Goal: Answer question/provide support: Share knowledge or assist other users

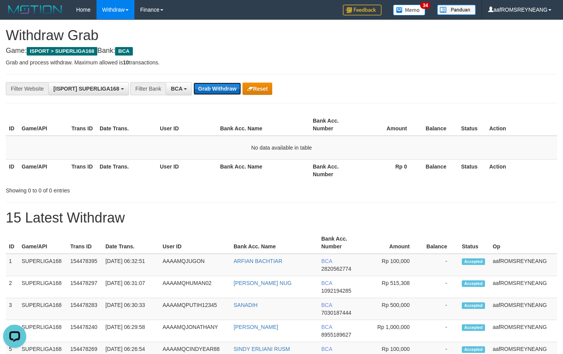
click at [218, 88] on button "Grab Withdraw" at bounding box center [216, 89] width 47 height 12
click at [220, 85] on button "Grab Withdraw" at bounding box center [216, 89] width 47 height 12
click at [210, 90] on button "Grab Withdraw" at bounding box center [216, 89] width 47 height 12
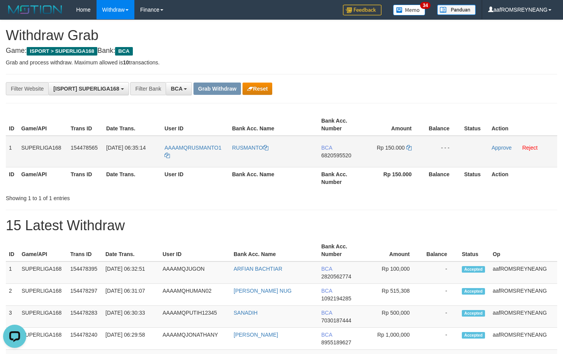
drag, startPoint x: 8, startPoint y: 150, endPoint x: 451, endPoint y: 152, distance: 442.4
click at [451, 152] on tr "1 SUPERLIGA168 154478565 01/09/2025 06:35:14 AAAAMQRUSMANTO1 RUSMANTO BCA 68205…" at bounding box center [281, 152] width 551 height 32
copy tr "1 SUPERLIGA168 154478565 01/09/2025 06:35:14 AAAAMQRUSMANTO1 RUSMANTO BCA 68205…"
click at [337, 220] on h1 "15 Latest Withdraw" at bounding box center [281, 225] width 551 height 15
drag, startPoint x: 220, startPoint y: 148, endPoint x: 186, endPoint y: 151, distance: 33.7
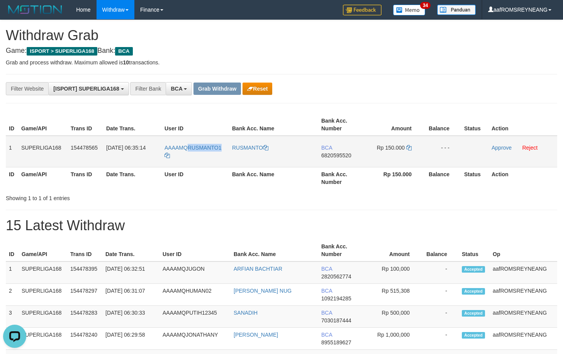
click at [186, 151] on td "AAAAMQRUSMANTO1" at bounding box center [195, 152] width 68 height 32
copy span "RUSMANTO1"
click at [335, 154] on span "6820595520" at bounding box center [336, 155] width 30 height 6
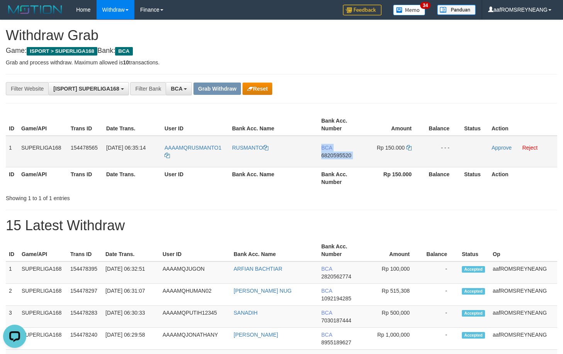
click at [335, 154] on span "6820595520" at bounding box center [336, 155] width 30 height 6
click at [334, 154] on span "6820595520" at bounding box center [336, 155] width 30 height 6
click at [409, 147] on icon at bounding box center [408, 147] width 5 height 5
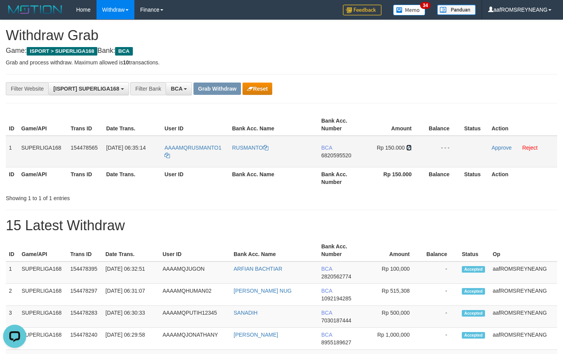
click at [409, 147] on icon at bounding box center [408, 147] width 5 height 5
drag, startPoint x: 504, startPoint y: 149, endPoint x: 318, endPoint y: 79, distance: 198.5
click at [503, 150] on link "Approve" at bounding box center [501, 148] width 20 height 6
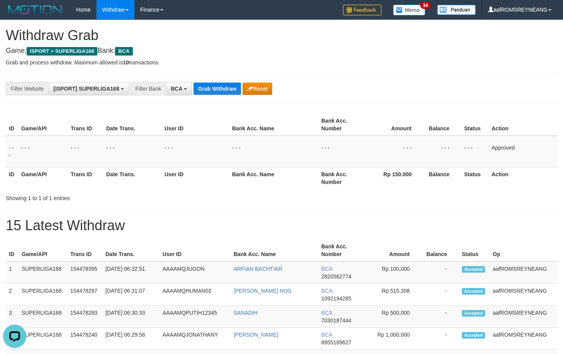
click at [437, 84] on div "**********" at bounding box center [234, 88] width 469 height 13
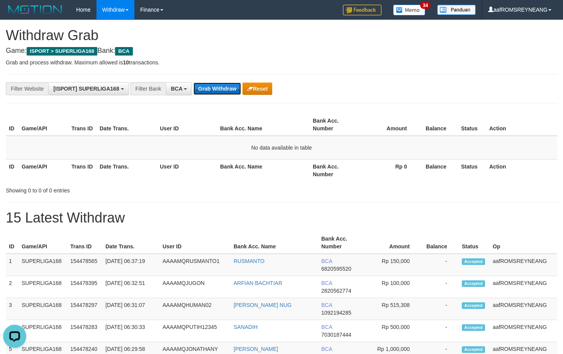
click at [218, 88] on button "Grab Withdraw" at bounding box center [216, 89] width 47 height 12
drag, startPoint x: 224, startPoint y: 85, endPoint x: 225, endPoint y: 73, distance: 12.8
click at [223, 86] on button "Grab Withdraw" at bounding box center [216, 89] width 47 height 12
click at [215, 91] on button "Grab Withdraw" at bounding box center [216, 89] width 47 height 12
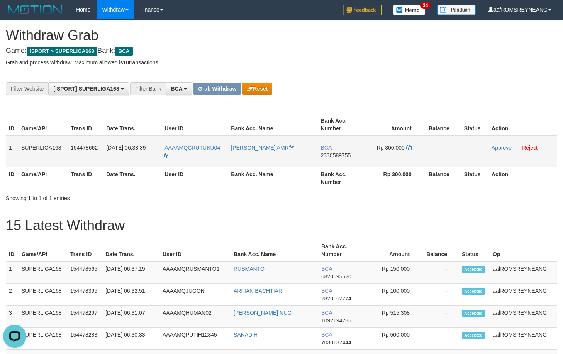
drag, startPoint x: 8, startPoint y: 151, endPoint x: 459, endPoint y: 147, distance: 451.3
click at [459, 147] on tr "1 SUPERLIGA168 154478662 01/09/2025 06:38:39 AAAAMQCRUTUKU04 ANDREAN NOUVAL AMR…" at bounding box center [281, 152] width 551 height 32
copy tr "1 SUPERLIGA168 154478662 01/09/2025 06:38:39 AAAAMQCRUTUKU04 ANDREAN NOUVAL AMR…"
drag, startPoint x: 394, startPoint y: 224, endPoint x: 386, endPoint y: 217, distance: 10.2
click at [392, 224] on h1 "15 Latest Withdraw" at bounding box center [281, 225] width 551 height 15
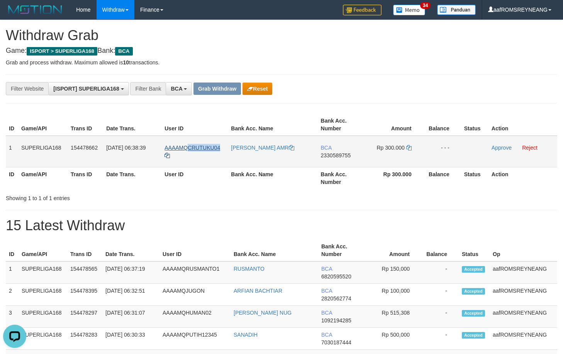
drag, startPoint x: 223, startPoint y: 148, endPoint x: 188, endPoint y: 146, distance: 35.2
click at [189, 146] on td "AAAAMQCRUTUKU04" at bounding box center [194, 152] width 66 height 32
copy span "CRUTUKU04"
drag, startPoint x: 217, startPoint y: 179, endPoint x: 216, endPoint y: 168, distance: 11.2
click at [216, 179] on th "User ID" at bounding box center [194, 178] width 66 height 22
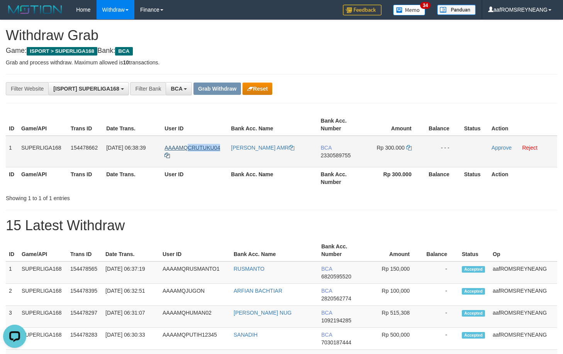
drag, startPoint x: 222, startPoint y: 146, endPoint x: 189, endPoint y: 147, distance: 33.2
click at [189, 147] on td "AAAAMQCRUTUKU04" at bounding box center [194, 152] width 66 height 32
copy span "CRUTUKU04"
click at [340, 154] on span "2330589755" at bounding box center [336, 155] width 30 height 6
copy span "9"
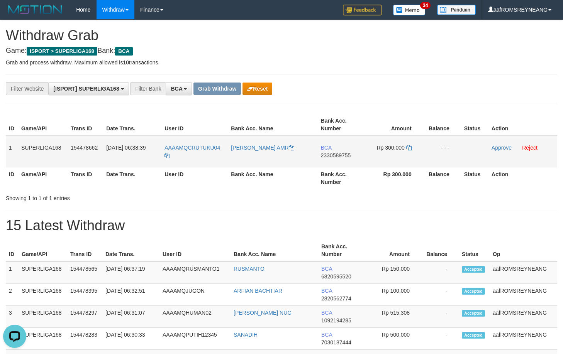
click at [340, 156] on span "2330589755" at bounding box center [336, 155] width 30 height 6
click at [340, 155] on span "2330589755" at bounding box center [336, 155] width 30 height 6
drag, startPoint x: 342, startPoint y: 154, endPoint x: 355, endPoint y: 144, distance: 16.2
click at [343, 154] on span "2330589755" at bounding box center [336, 155] width 30 height 6
click at [335, 156] on span "2330589755" at bounding box center [336, 155] width 30 height 6
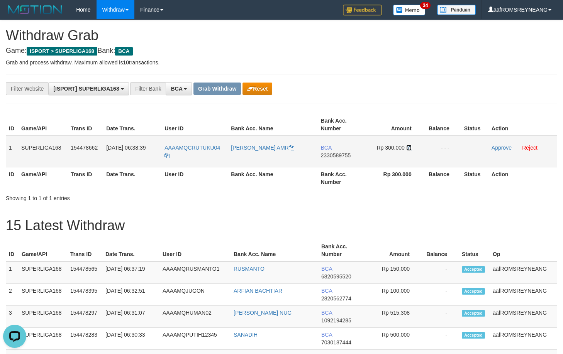
click at [409, 148] on icon at bounding box center [408, 147] width 5 height 5
drag, startPoint x: 409, startPoint y: 148, endPoint x: 408, endPoint y: 143, distance: 5.5
click at [409, 148] on icon at bounding box center [408, 147] width 5 height 5
click at [500, 147] on link "Approve" at bounding box center [501, 148] width 20 height 6
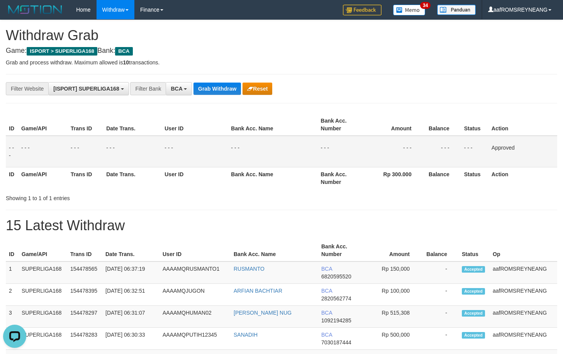
click at [383, 103] on hr at bounding box center [281, 103] width 551 height 0
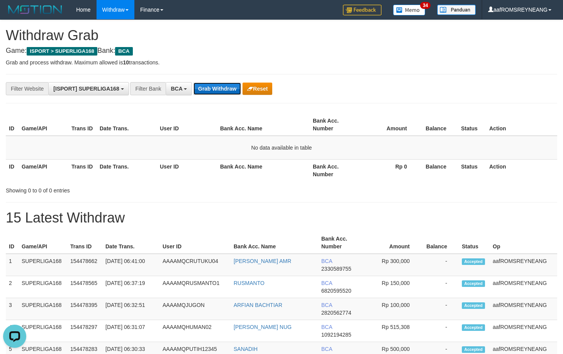
click at [223, 87] on button "Grab Withdraw" at bounding box center [216, 89] width 47 height 12
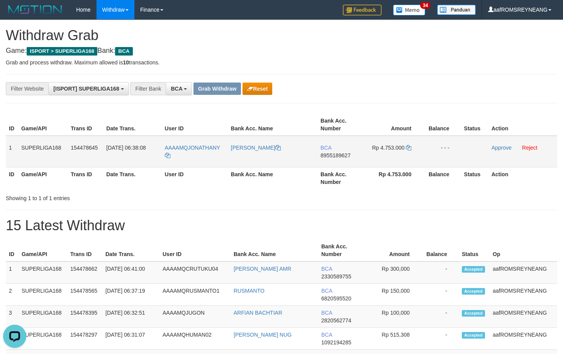
drag, startPoint x: 6, startPoint y: 149, endPoint x: 456, endPoint y: 144, distance: 449.7
click at [456, 144] on tr "1 SUPERLIGA168 154478645 01/09/2025 06:38:08 AAAAMQJONATHANY JONATHAN YAUWEN BC…" at bounding box center [281, 152] width 551 height 32
copy tr "1 SUPERLIGA168 154478645 01/09/2025 06:38:08 AAAAMQJONATHANY JONATHAN YAUWEN BC…"
click at [285, 230] on h1 "15 Latest Withdraw" at bounding box center [281, 225] width 551 height 15
click at [342, 155] on span "8955189627" at bounding box center [335, 155] width 30 height 6
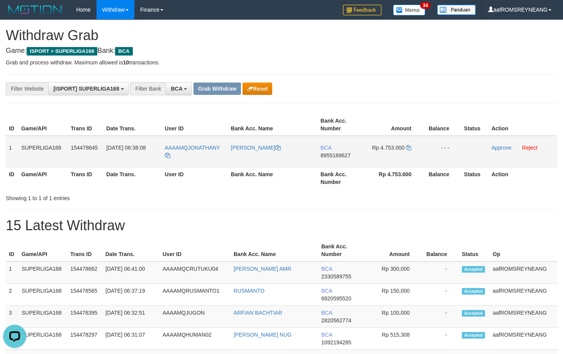
click at [342, 155] on span "8955189627" at bounding box center [335, 155] width 30 height 6
click at [330, 156] on span "8955189627" at bounding box center [335, 155] width 30 height 6
click at [410, 148] on icon at bounding box center [408, 147] width 5 height 5
click at [410, 147] on icon at bounding box center [408, 147] width 5 height 5
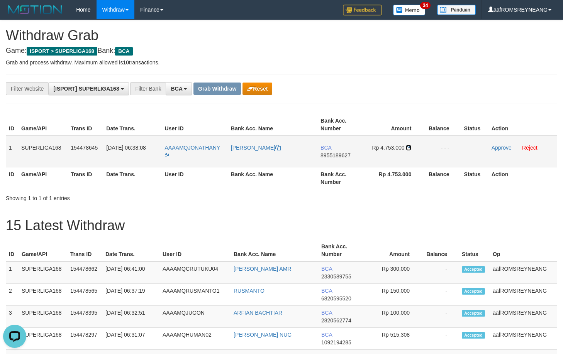
click at [410, 147] on icon at bounding box center [408, 147] width 5 height 5
drag, startPoint x: 410, startPoint y: 147, endPoint x: 409, endPoint y: 132, distance: 15.1
click at [409, 147] on icon at bounding box center [408, 147] width 5 height 5
click at [494, 147] on link "Approve" at bounding box center [501, 148] width 20 height 6
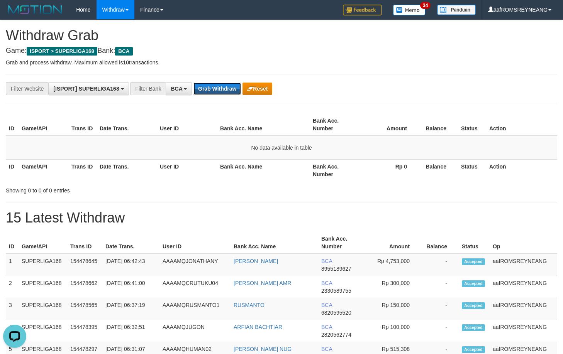
drag, startPoint x: 220, startPoint y: 87, endPoint x: 230, endPoint y: 76, distance: 15.8
click at [220, 88] on button "Grab Withdraw" at bounding box center [216, 89] width 47 height 12
click at [219, 89] on button "Grab Withdraw" at bounding box center [216, 89] width 47 height 12
click at [219, 90] on button "Grab Withdraw" at bounding box center [216, 89] width 47 height 12
click at [222, 90] on button "Grab Withdraw" at bounding box center [216, 89] width 47 height 12
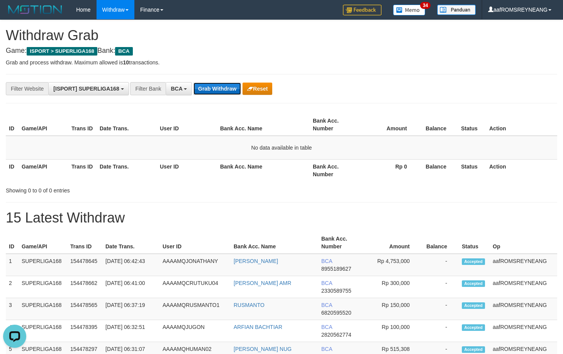
click at [225, 86] on button "Grab Withdraw" at bounding box center [216, 89] width 47 height 12
click at [216, 85] on button "Grab Withdraw" at bounding box center [216, 89] width 47 height 12
click at [218, 88] on button "Grab Withdraw" at bounding box center [216, 89] width 47 height 12
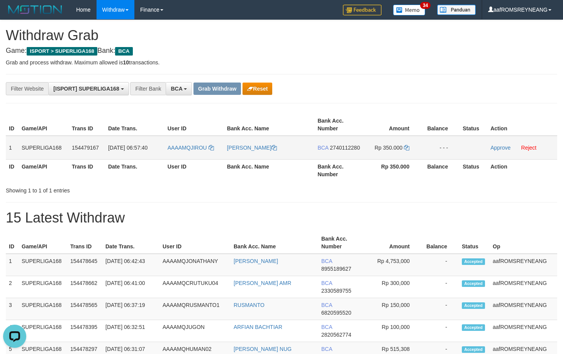
drag, startPoint x: 7, startPoint y: 151, endPoint x: 457, endPoint y: 143, distance: 449.4
click at [457, 143] on tr "1 SUPERLIGA168 154479167 01/09/2025 06:57:40 AAAAMQJIROU MAISANDI AKBAR RIZ BCA…" at bounding box center [281, 148] width 551 height 24
copy tr "1 SUPERLIGA168 154479167 01/09/2025 06:57:40 AAAAMQJIROU MAISANDI AKBAR RIZ BCA…"
drag, startPoint x: 384, startPoint y: 224, endPoint x: 358, endPoint y: 218, distance: 26.7
click at [383, 223] on h1 "15 Latest Withdraw" at bounding box center [281, 217] width 551 height 15
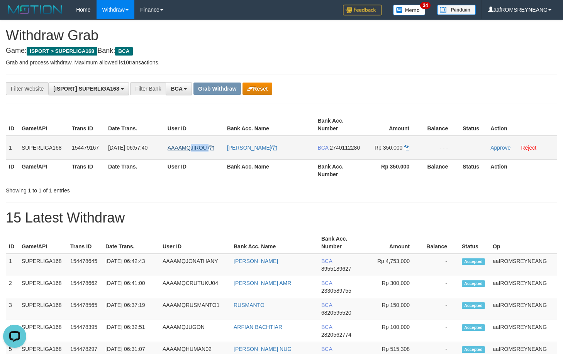
drag, startPoint x: 215, startPoint y: 148, endPoint x: 191, endPoint y: 148, distance: 23.9
click at [191, 148] on td "AAAAMQJIROU" at bounding box center [193, 148] width 59 height 24
copy link "JIROU"
click at [342, 150] on span "2740112280" at bounding box center [345, 148] width 30 height 6
click at [345, 150] on span "2740112280" at bounding box center [345, 148] width 30 height 6
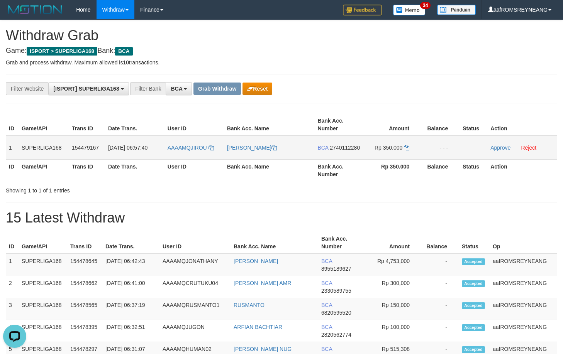
click at [344, 151] on span "2740112280" at bounding box center [345, 148] width 30 height 6
click at [344, 149] on span "2740112280" at bounding box center [345, 148] width 30 height 6
click at [347, 147] on span "2740112280" at bounding box center [345, 148] width 30 height 6
click at [347, 146] on span "2740112280" at bounding box center [345, 148] width 30 height 6
click at [352, 149] on span "2740112280" at bounding box center [345, 148] width 30 height 6
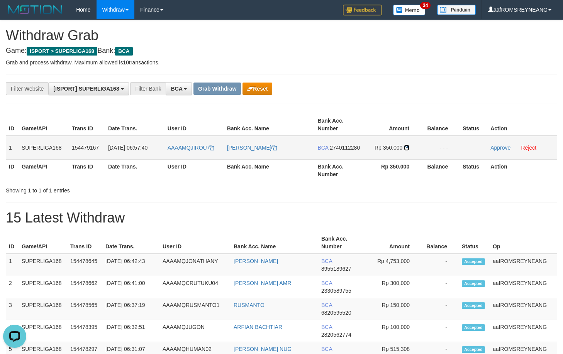
click at [406, 148] on icon at bounding box center [406, 147] width 5 height 5
click at [406, 146] on icon at bounding box center [406, 147] width 5 height 5
drag, startPoint x: 496, startPoint y: 148, endPoint x: 320, endPoint y: 81, distance: 187.9
click at [496, 148] on link "Approve" at bounding box center [500, 148] width 20 height 6
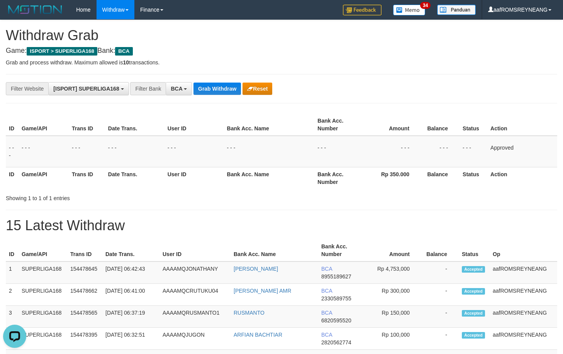
click at [462, 102] on div "**********" at bounding box center [281, 88] width 551 height 29
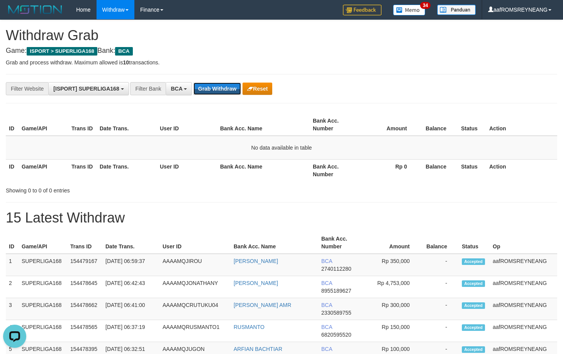
drag, startPoint x: 224, startPoint y: 90, endPoint x: 224, endPoint y: 103, distance: 13.5
click at [224, 91] on button "Grab Withdraw" at bounding box center [216, 89] width 47 height 12
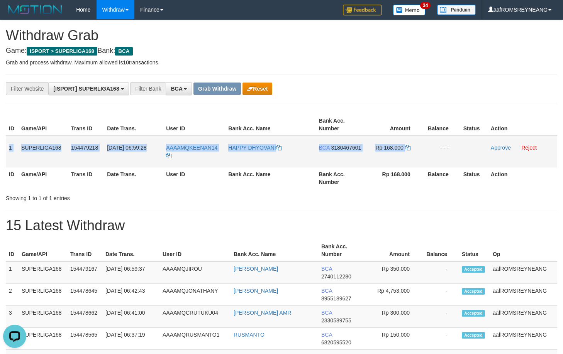
drag, startPoint x: 7, startPoint y: 149, endPoint x: 421, endPoint y: 151, distance: 413.4
click at [421, 151] on tr "1 SUPERLIGA168 154479218 [DATE] 06:59:28 AAAAMQKEENAN14 HAPPY DHYOVANI BCA 3180…" at bounding box center [281, 152] width 551 height 32
copy tr "1 SUPERLIGA168 154479218 [DATE] 06:59:28 AAAAMQKEENAN14 HAPPY DHYOVANI BCA 3180…"
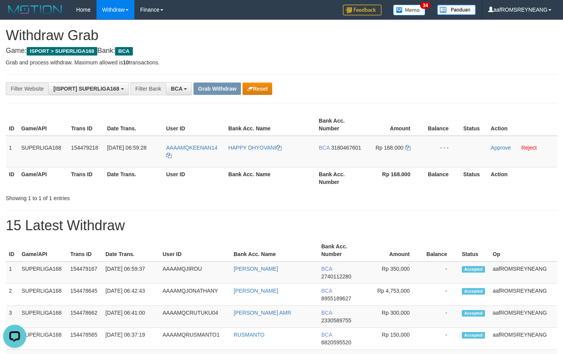
drag, startPoint x: 381, startPoint y: 242, endPoint x: 336, endPoint y: 209, distance: 55.7
click at [379, 241] on th "Amount" at bounding box center [393, 251] width 56 height 22
drag, startPoint x: 219, startPoint y: 147, endPoint x: 190, endPoint y: 149, distance: 28.6
click at [190, 149] on td "AAAAMQKEENAN14" at bounding box center [194, 152] width 62 height 32
copy span "KEENAN14"
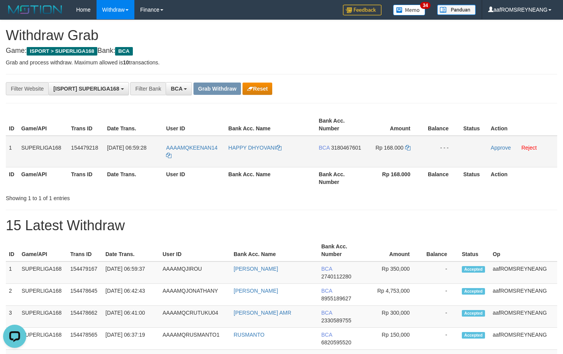
click at [346, 147] on span "3180467601" at bounding box center [346, 148] width 30 height 6
click at [346, 148] on span "3180467601" at bounding box center [346, 148] width 30 height 6
click at [354, 148] on span "3180467601" at bounding box center [346, 148] width 30 height 6
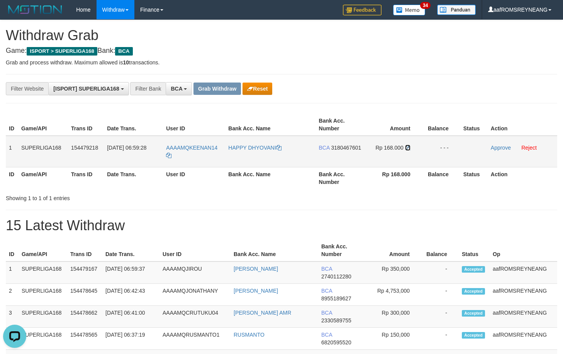
click at [407, 148] on icon at bounding box center [407, 147] width 5 height 5
click at [408, 147] on icon at bounding box center [407, 147] width 5 height 5
click at [498, 147] on link "Approve" at bounding box center [501, 148] width 20 height 6
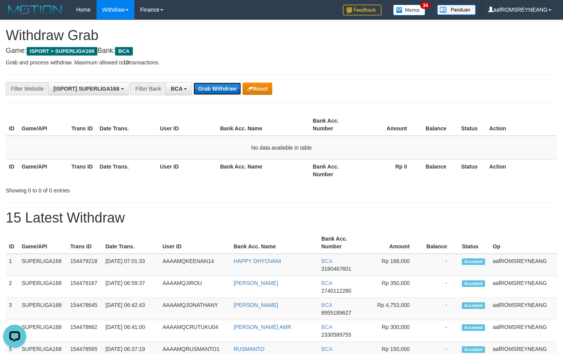
click at [217, 87] on button "Grab Withdraw" at bounding box center [216, 89] width 47 height 12
click at [225, 90] on button "Grab Withdraw" at bounding box center [216, 89] width 47 height 12
click at [214, 88] on button "Grab Withdraw" at bounding box center [216, 89] width 47 height 12
drag, startPoint x: 219, startPoint y: 89, endPoint x: 240, endPoint y: 134, distance: 49.9
click at [219, 89] on button "Grab Withdraw" at bounding box center [216, 89] width 47 height 12
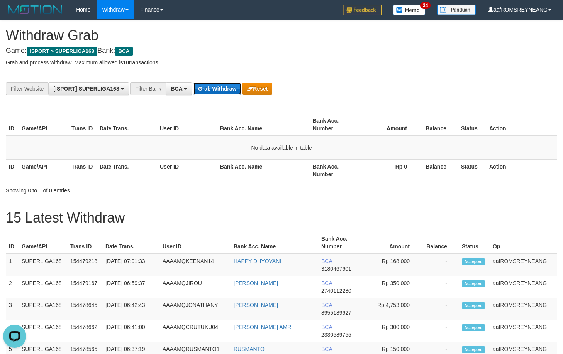
drag, startPoint x: 218, startPoint y: 87, endPoint x: 227, endPoint y: 90, distance: 9.2
click at [218, 88] on button "Grab Withdraw" at bounding box center [216, 89] width 47 height 12
click at [211, 84] on button "Grab Withdraw" at bounding box center [216, 89] width 47 height 12
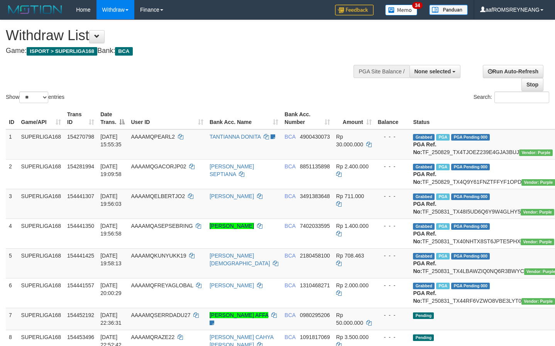
select select
select select "**"
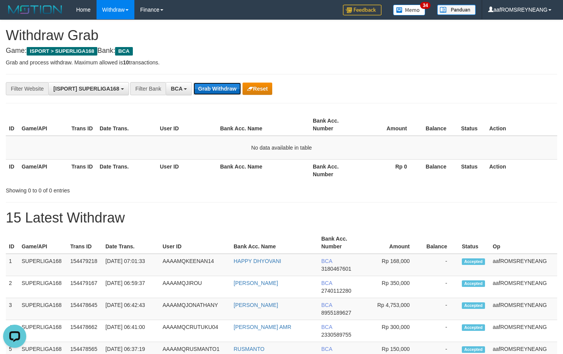
click at [224, 89] on button "Grab Withdraw" at bounding box center [216, 89] width 47 height 12
click at [215, 87] on button "Grab Withdraw" at bounding box center [216, 89] width 47 height 12
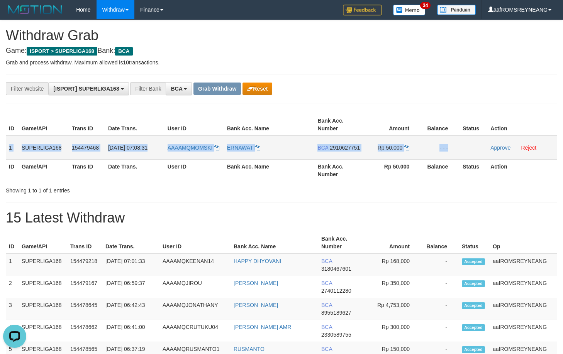
drag, startPoint x: 8, startPoint y: 149, endPoint x: 457, endPoint y: 144, distance: 448.2
click at [461, 141] on tr "1 SUPERLIGA168 154479468 [DATE] 07:08:31 AAAAMQMOMSKI ERNAWATI BCA 2910627751 R…" at bounding box center [281, 148] width 551 height 24
copy tr "1 SUPERLIGA168 154479468 [DATE] 07:08:31 AAAAMQMOMSKI ERNAWATI BCA 2910627751 R…"
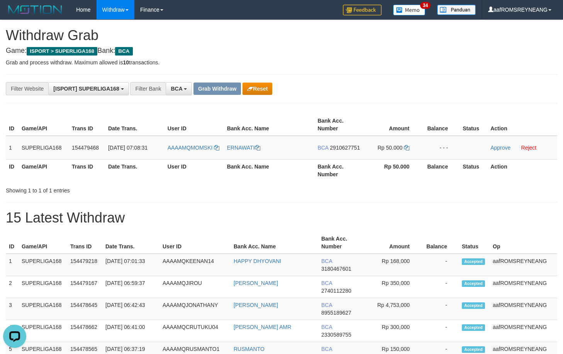
click at [363, 215] on h1 "15 Latest Withdraw" at bounding box center [281, 217] width 551 height 15
drag, startPoint x: 220, startPoint y: 149, endPoint x: 192, endPoint y: 151, distance: 27.4
click at [192, 151] on td "AAAAMQMOMSKI" at bounding box center [193, 148] width 59 height 24
click at [205, 176] on th "User ID" at bounding box center [193, 170] width 59 height 22
drag, startPoint x: 221, startPoint y: 149, endPoint x: 191, endPoint y: 147, distance: 30.1
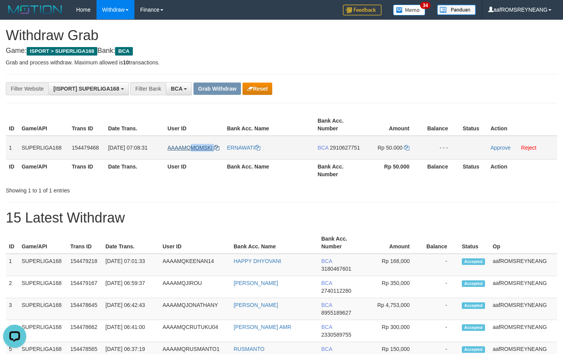
click at [191, 148] on td "AAAAMQMOMSKI" at bounding box center [193, 148] width 59 height 24
copy link "MOMSKI"
click at [342, 149] on span "2910627751" at bounding box center [345, 148] width 30 height 6
click at [343, 147] on span "2910627751" at bounding box center [345, 148] width 30 height 6
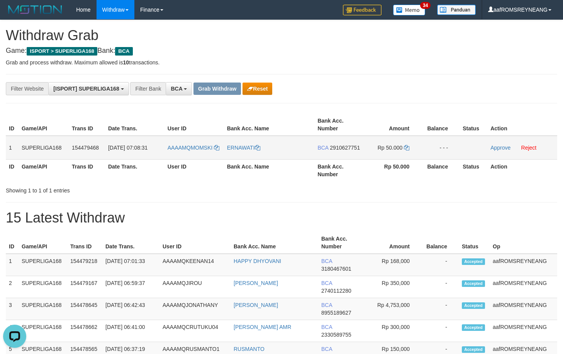
click at [344, 148] on span "2910627751" at bounding box center [345, 148] width 30 height 6
click at [343, 147] on span "2910627751" at bounding box center [345, 148] width 30 height 6
click at [348, 147] on span "2910627751" at bounding box center [345, 148] width 30 height 6
click at [404, 148] on icon at bounding box center [406, 147] width 5 height 5
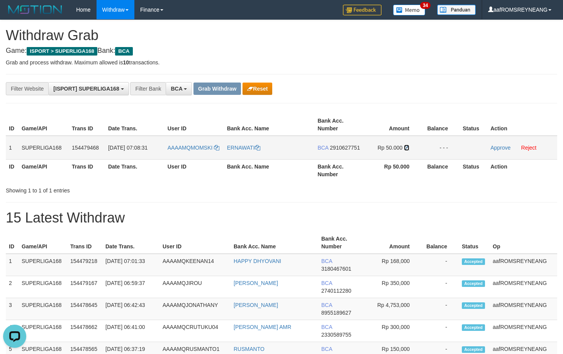
click at [406, 148] on icon at bounding box center [406, 147] width 5 height 5
click at [406, 147] on icon at bounding box center [406, 147] width 5 height 5
click at [501, 149] on link "Approve" at bounding box center [500, 148] width 20 height 6
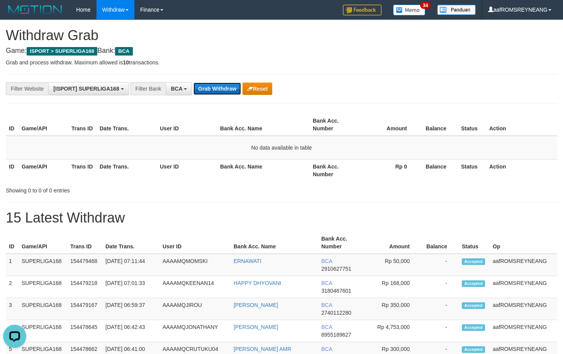
click at [223, 86] on button "Grab Withdraw" at bounding box center [216, 89] width 47 height 12
click at [218, 83] on button "Grab Withdraw" at bounding box center [216, 89] width 47 height 12
click at [474, 210] on h1 "15 Latest Withdraw" at bounding box center [281, 217] width 551 height 15
click at [223, 90] on button "Grab Withdraw" at bounding box center [216, 89] width 47 height 12
drag, startPoint x: 214, startPoint y: 87, endPoint x: 211, endPoint y: 103, distance: 16.5
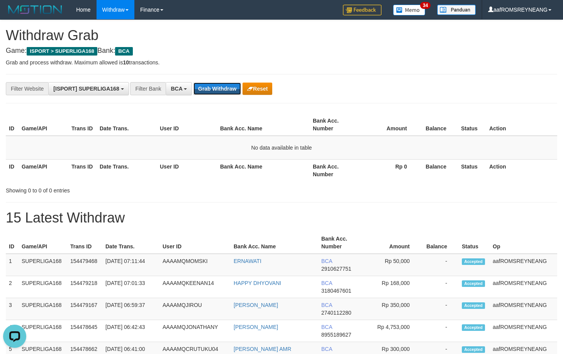
click at [214, 88] on button "Grab Withdraw" at bounding box center [216, 89] width 47 height 12
click at [219, 88] on button "Grab Withdraw" at bounding box center [216, 89] width 47 height 12
click at [218, 91] on button "Grab Withdraw" at bounding box center [216, 89] width 47 height 12
click at [211, 87] on button "Grab Withdraw" at bounding box center [216, 89] width 47 height 12
drag, startPoint x: 217, startPoint y: 89, endPoint x: 210, endPoint y: 95, distance: 9.3
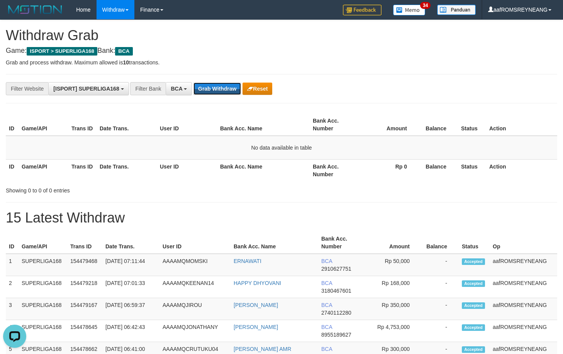
click at [212, 93] on button "Grab Withdraw" at bounding box center [216, 89] width 47 height 12
click at [207, 88] on button "Grab Withdraw" at bounding box center [216, 89] width 47 height 12
click at [212, 90] on button "Grab Withdraw" at bounding box center [216, 89] width 47 height 12
drag, startPoint x: 220, startPoint y: 85, endPoint x: 221, endPoint y: 91, distance: 6.6
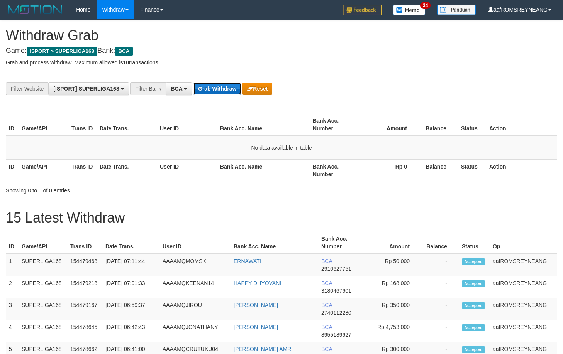
click at [221, 91] on button "Grab Withdraw" at bounding box center [216, 89] width 47 height 12
click at [220, 90] on button "Grab Withdraw" at bounding box center [216, 89] width 47 height 12
click at [213, 88] on button "Grab Withdraw" at bounding box center [216, 89] width 47 height 12
click at [221, 90] on button "Grab Withdraw" at bounding box center [216, 89] width 47 height 12
click at [219, 91] on button "Grab Withdraw" at bounding box center [216, 89] width 47 height 12
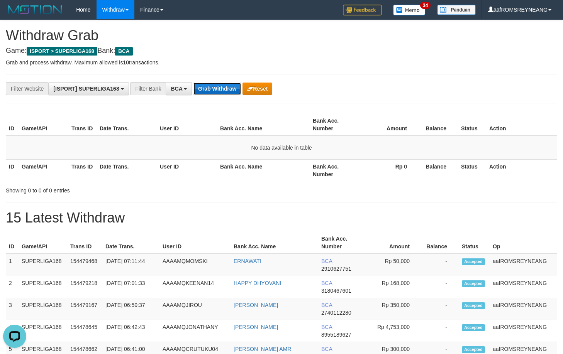
click at [210, 88] on button "Grab Withdraw" at bounding box center [216, 89] width 47 height 12
click at [213, 87] on button "Grab Withdraw" at bounding box center [216, 89] width 47 height 12
click at [216, 88] on button "Grab Withdraw" at bounding box center [216, 89] width 47 height 12
click at [214, 89] on button "Grab Withdraw" at bounding box center [216, 89] width 47 height 12
click at [218, 88] on button "Grab Withdraw" at bounding box center [216, 89] width 47 height 12
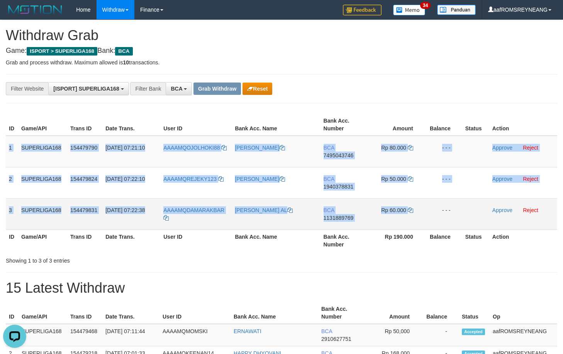
drag, startPoint x: 10, startPoint y: 150, endPoint x: 440, endPoint y: 205, distance: 434.3
click at [441, 205] on tbody "1 SUPERLIGA168 154479790 [DATE] 07:21:10 AAAAMQOJOLHOKI88 [PERSON_NAME] BCA 749…" at bounding box center [281, 183] width 551 height 94
copy tbody "1 SUPERLIGA168 154479790 01/09/2025 07:21:10 AAAAMQOJOLHOKI88 ANDRI RAMDHANI BC…"
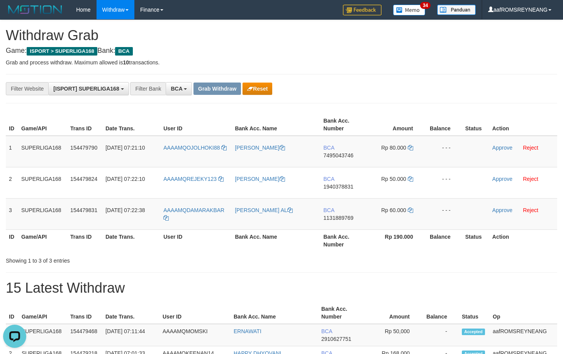
drag, startPoint x: 437, startPoint y: 264, endPoint x: 432, endPoint y: 263, distance: 4.4
click at [435, 264] on div "Showing 1 to 3 of 3 entries" at bounding box center [281, 259] width 563 height 11
drag, startPoint x: 227, startPoint y: 147, endPoint x: 182, endPoint y: 149, distance: 45.2
click at [184, 148] on td "AAAAMQOJOLHOKI88" at bounding box center [195, 152] width 71 height 32
copy link "QOJOLHOKI88"
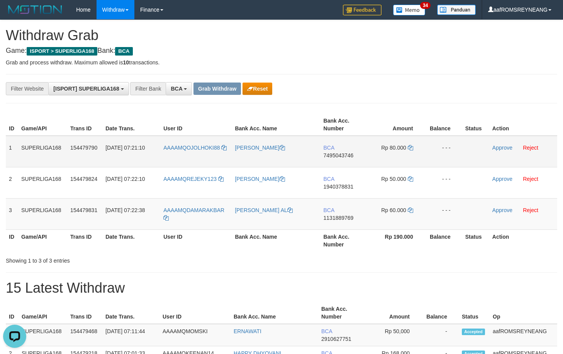
drag, startPoint x: 222, startPoint y: 169, endPoint x: 221, endPoint y: 163, distance: 5.5
click at [221, 169] on td "AAAAMQREJEKY123" at bounding box center [195, 182] width 71 height 31
drag, startPoint x: 230, startPoint y: 147, endPoint x: 188, endPoint y: 149, distance: 42.1
click at [188, 149] on tr "1 SUPERLIGA168 154479790 01/09/2025 07:21:10 AAAAMQOJOLHOKI88 ANDRI RAMDHANI BC…" at bounding box center [281, 152] width 551 height 32
copy tr "OJOLHOKI88"
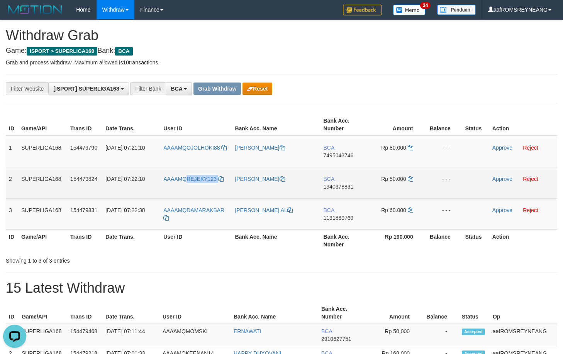
drag, startPoint x: 228, startPoint y: 181, endPoint x: 188, endPoint y: 174, distance: 40.4
click at [188, 176] on td "AAAAMQREJEKY123" at bounding box center [195, 182] width 71 height 31
copy link "REJEKY123"
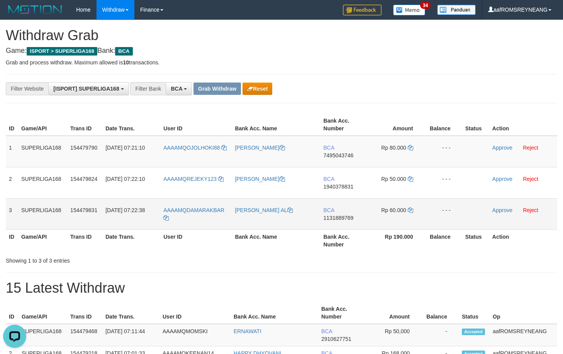
click at [231, 211] on td "AAAAMQDAMARAKBAR" at bounding box center [195, 213] width 71 height 31
drag, startPoint x: 232, startPoint y: 210, endPoint x: 218, endPoint y: 215, distance: 14.9
click at [217, 212] on td "AAAAMQDAMARAKBAR" at bounding box center [195, 213] width 71 height 31
click at [216, 223] on td "AAAAMQDAMARAKBAR" at bounding box center [195, 213] width 71 height 31
drag, startPoint x: 228, startPoint y: 210, endPoint x: 188, endPoint y: 210, distance: 40.2
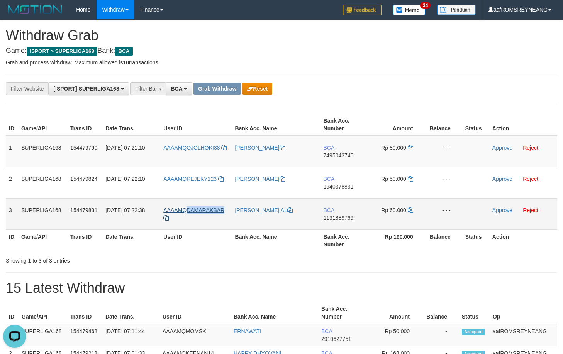
click at [188, 210] on td "AAAAMQDAMARAKBAR" at bounding box center [195, 213] width 71 height 31
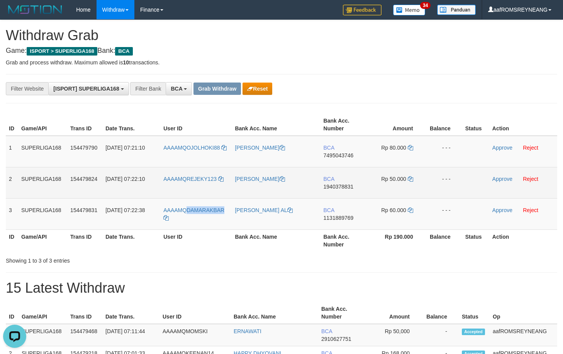
copy span "DAMARAKBAR"
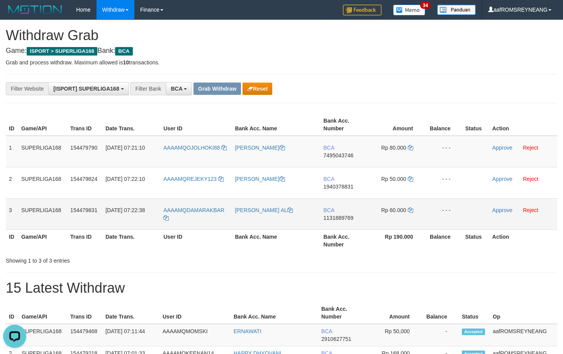
drag, startPoint x: 236, startPoint y: 220, endPoint x: 232, endPoint y: 217, distance: 5.5
click at [235, 220] on td "[PERSON_NAME] AL" at bounding box center [276, 213] width 88 height 31
drag, startPoint x: 229, startPoint y: 209, endPoint x: 186, endPoint y: 211, distance: 42.9
click at [186, 211] on td "AAAAMQDAMARAKBAR" at bounding box center [195, 213] width 71 height 31
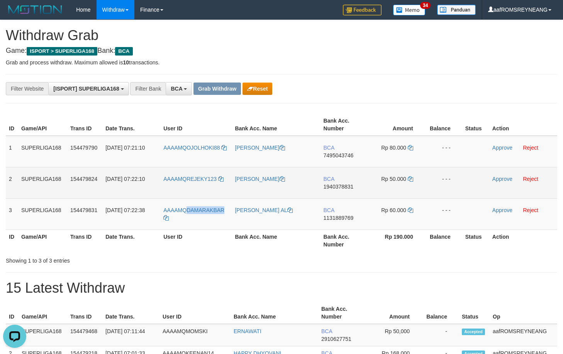
copy span "DAMARAKBAR"
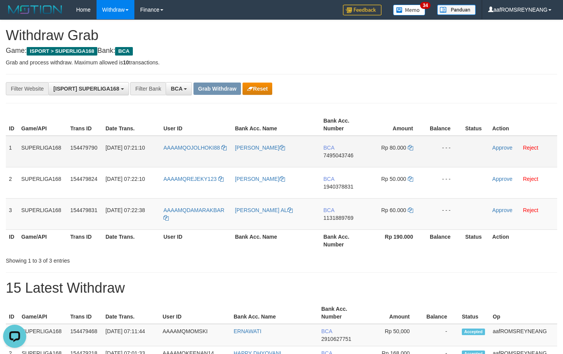
click at [344, 156] on span "7495043746" at bounding box center [338, 155] width 30 height 6
click at [343, 156] on span "7495043746" at bounding box center [338, 155] width 30 height 6
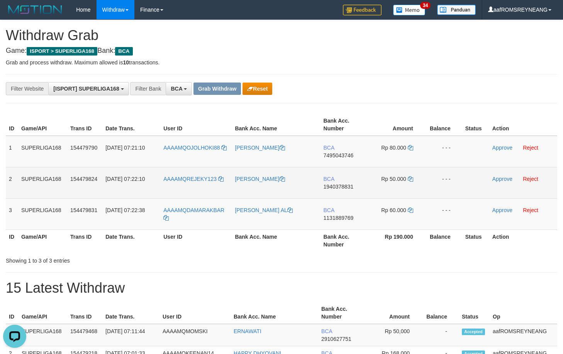
click at [346, 186] on span "1940378831" at bounding box center [338, 187] width 30 height 6
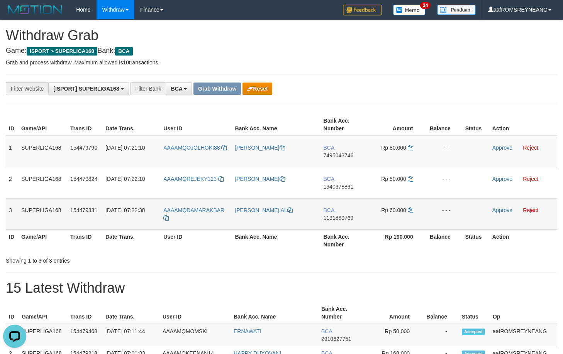
click at [338, 220] on span "1131889769" at bounding box center [338, 218] width 30 height 6
click at [338, 216] on span "1131889769" at bounding box center [338, 218] width 30 height 6
click at [337, 217] on span "1131889769" at bounding box center [338, 218] width 30 height 6
click at [337, 216] on span "1131889769" at bounding box center [338, 218] width 30 height 6
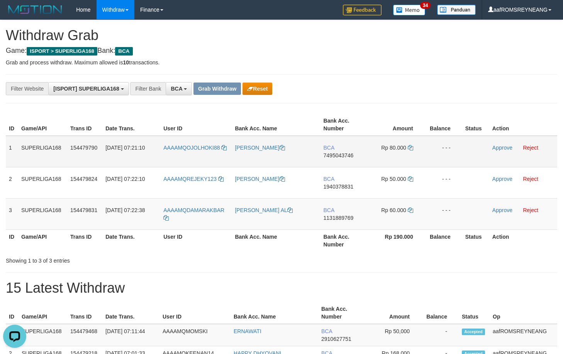
click at [343, 155] on span "7495043746" at bounding box center [338, 155] width 30 height 6
click at [412, 147] on icon at bounding box center [410, 147] width 5 height 5
click at [411, 147] on icon at bounding box center [410, 147] width 5 height 5
drag, startPoint x: 411, startPoint y: 147, endPoint x: 409, endPoint y: 142, distance: 5.5
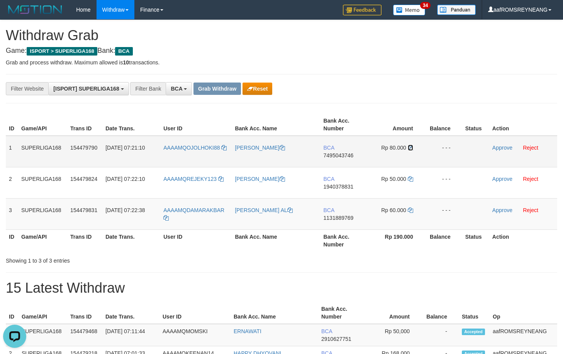
click at [411, 147] on icon at bounding box center [410, 147] width 5 height 5
click at [499, 147] on link "Approve" at bounding box center [502, 148] width 20 height 6
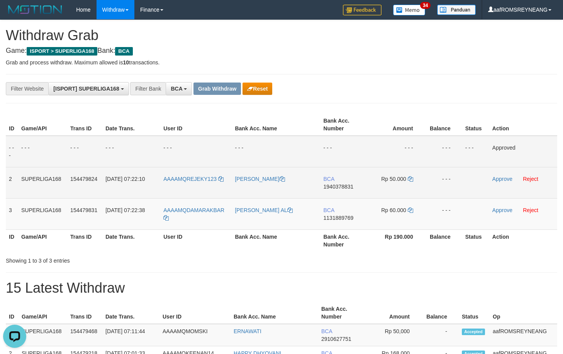
click at [337, 189] on span "1940378831" at bounding box center [338, 187] width 30 height 6
click at [410, 179] on icon at bounding box center [410, 178] width 5 height 5
click at [410, 178] on icon at bounding box center [410, 178] width 5 height 5
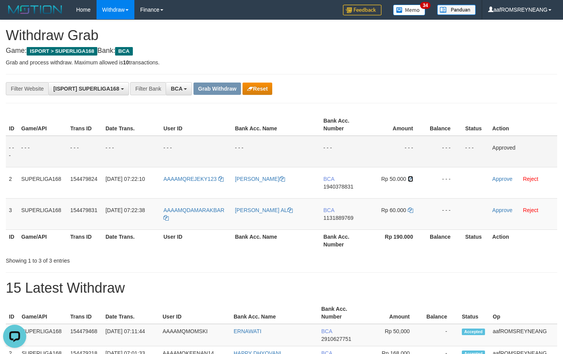
drag, startPoint x: 410, startPoint y: 177, endPoint x: 414, endPoint y: 149, distance: 28.9
click at [410, 176] on td "Rp 50.000" at bounding box center [396, 182] width 57 height 31
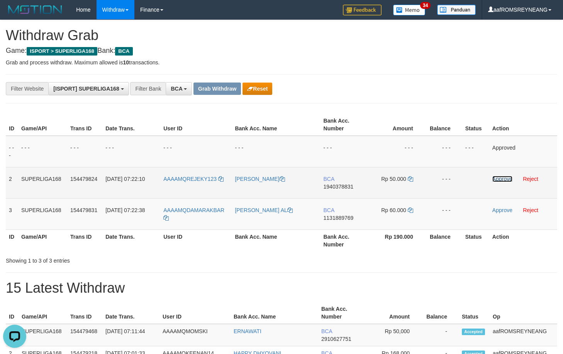
click at [505, 178] on link "Approve" at bounding box center [502, 179] width 20 height 6
click at [338, 218] on span "1131889769" at bounding box center [338, 218] width 30 height 6
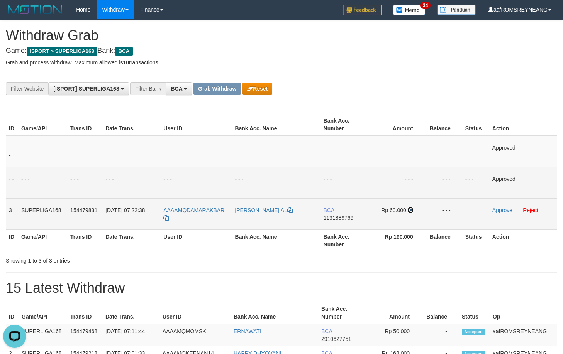
click at [412, 210] on icon at bounding box center [410, 210] width 5 height 5
click at [412, 209] on icon at bounding box center [410, 210] width 5 height 5
click at [410, 209] on icon at bounding box center [410, 210] width 5 height 5
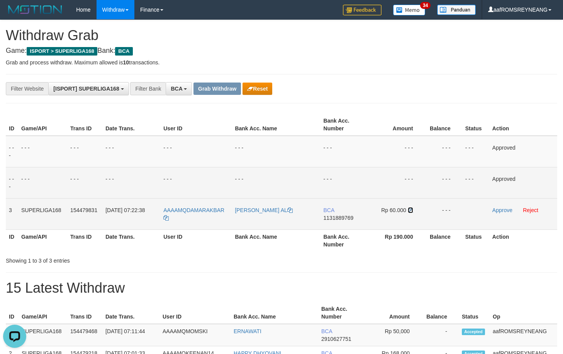
click at [409, 209] on icon at bounding box center [410, 210] width 5 height 5
drag, startPoint x: 500, startPoint y: 210, endPoint x: 321, endPoint y: 78, distance: 222.5
click at [500, 210] on link "Approve" at bounding box center [502, 210] width 20 height 6
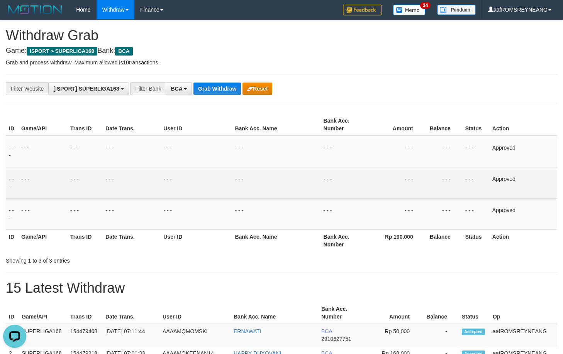
click at [486, 85] on div "**********" at bounding box center [281, 88] width 563 height 13
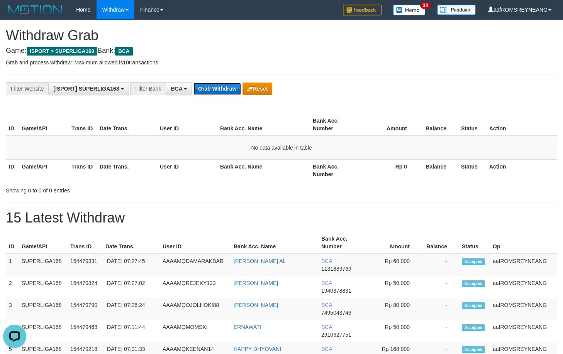
click at [214, 88] on button "Grab Withdraw" at bounding box center [216, 89] width 47 height 12
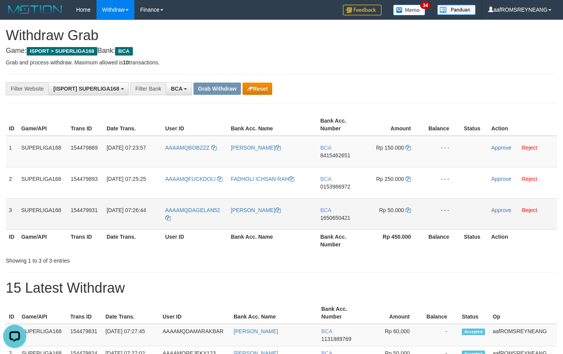
drag, startPoint x: 8, startPoint y: 151, endPoint x: 446, endPoint y: 214, distance: 442.3
click at [446, 214] on tbody "1 SUPERLIGA168 154479869 01/09/2025 07:23:57 AAAAMQBOBZZZ BOBBY SANARA BCA 8415…" at bounding box center [281, 183] width 551 height 94
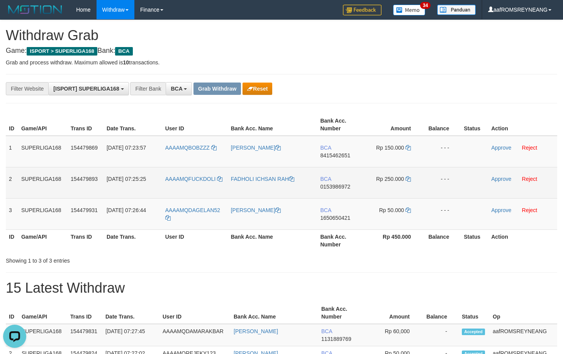
copy tbody "1 SUPERLIGA168 154479869 01/09/2025 07:23:57 AAAAMQBOBZZZ BOBBY SANARA BCA 8415…"
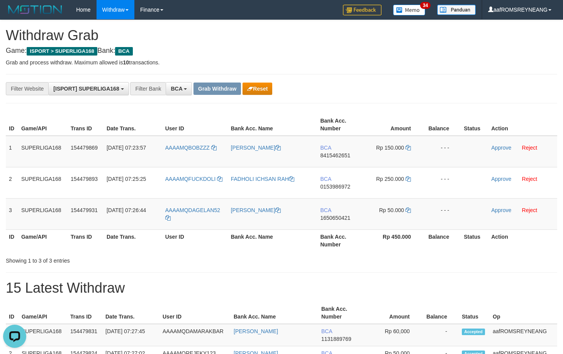
click at [110, 101] on div "**********" at bounding box center [281, 88] width 551 height 29
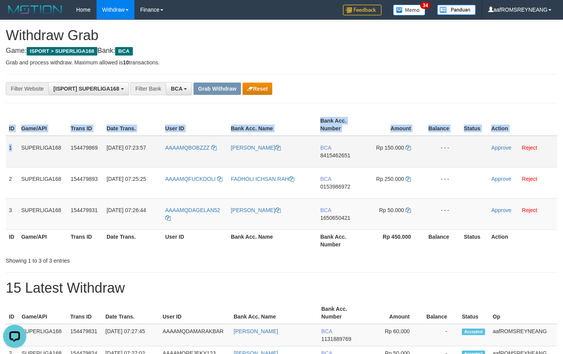
drag, startPoint x: 12, startPoint y: 150, endPoint x: 6, endPoint y: 154, distance: 6.8
click at [4, 154] on div "ID Game/API Trans ID Date Trans. User ID Bank Acc. Name Bank Acc. Number Amount…" at bounding box center [281, 183] width 563 height 142
drag, startPoint x: 7, startPoint y: 155, endPoint x: 11, endPoint y: 156, distance: 3.9
click at [8, 156] on td "1" at bounding box center [12, 152] width 12 height 32
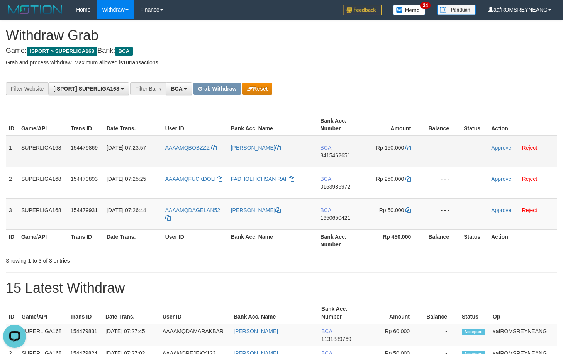
click at [19, 164] on td "SUPERLIGA168" at bounding box center [42, 152] width 49 height 32
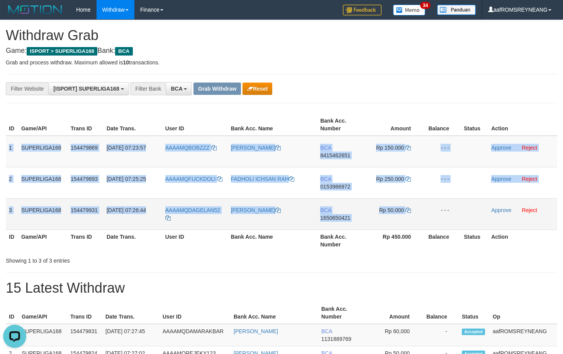
drag, startPoint x: 9, startPoint y: 148, endPoint x: 441, endPoint y: 212, distance: 437.0
click at [441, 212] on tbody "1 SUPERLIGA168 154479869 01/09/2025 07:23:57 AAAAMQBOBZZZ BOBBY SANARA BCA 8415…" at bounding box center [281, 183] width 551 height 94
copy tbody "1 SUPERLIGA168 154479869 01/09/2025 07:23:57 AAAAMQBOBZZZ BOBBY SANARA BCA 8415…"
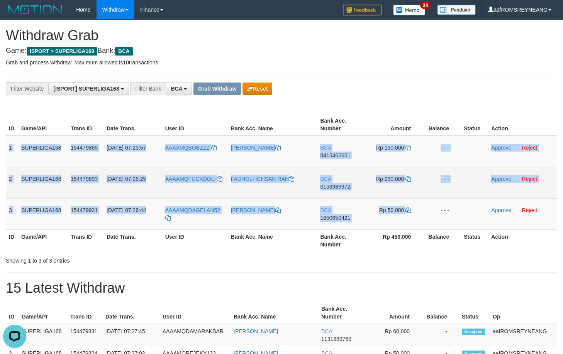
click at [198, 167] on td "AAAAMQFUCKDOLI" at bounding box center [195, 182] width 66 height 31
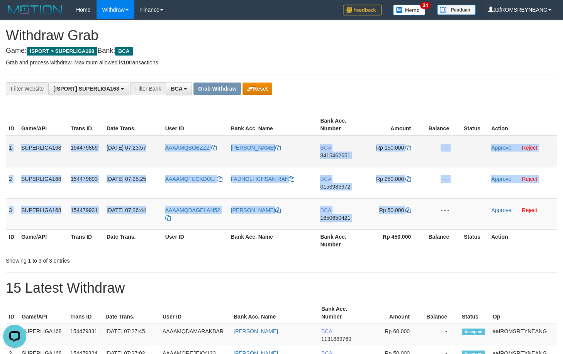
click at [134, 154] on td "01/09/2025 07:23:57" at bounding box center [132, 152] width 59 height 32
click at [145, 160] on td "01/09/2025 07:23:57" at bounding box center [132, 152] width 59 height 32
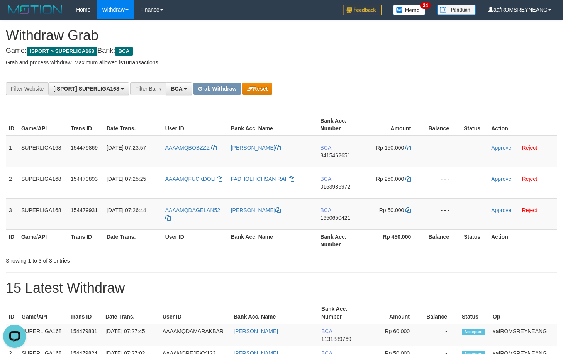
click at [188, 120] on th "User ID" at bounding box center [195, 125] width 66 height 22
drag, startPoint x: 220, startPoint y: 149, endPoint x: 188, endPoint y: 147, distance: 31.3
click at [188, 147] on td "AAAAMQBOBZZZ" at bounding box center [195, 152] width 66 height 32
copy link "BOBZZZ"
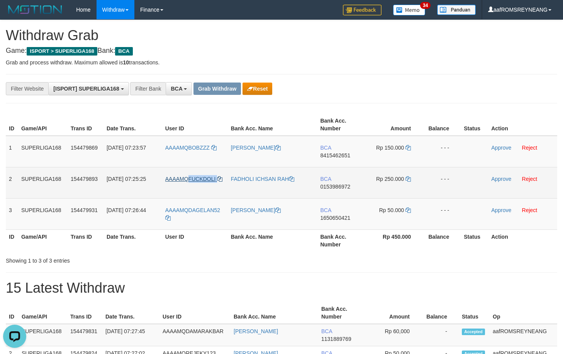
drag, startPoint x: 224, startPoint y: 180, endPoint x: 191, endPoint y: 180, distance: 33.2
click at [190, 180] on td "AAAAMQFUCKDOLI" at bounding box center [195, 182] width 66 height 31
copy link "UCKDOLI"
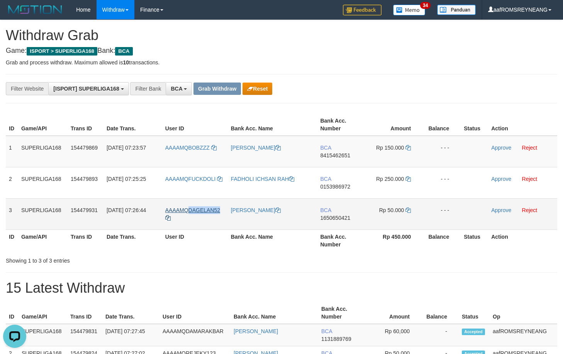
drag, startPoint x: 224, startPoint y: 214, endPoint x: 190, endPoint y: 211, distance: 34.5
click at [190, 211] on td "AAAAMQDAGELAN52" at bounding box center [195, 213] width 66 height 31
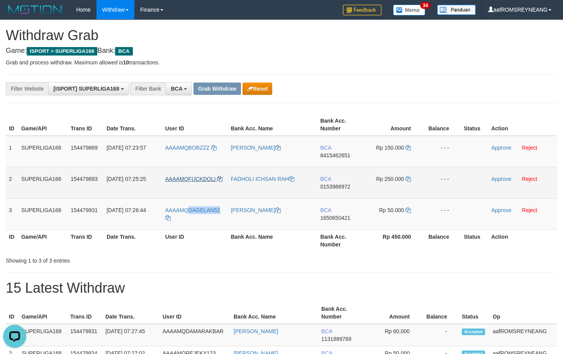
copy span "DAGELAN52"
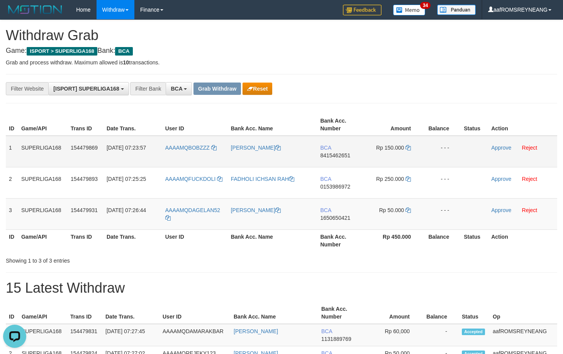
click at [347, 155] on span "8415462651" at bounding box center [335, 155] width 30 height 6
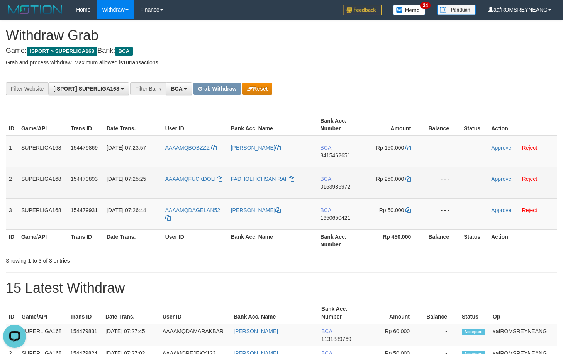
click at [339, 188] on span "0153986972" at bounding box center [335, 187] width 30 height 6
click at [341, 186] on span "0153986972" at bounding box center [335, 187] width 30 height 6
click at [343, 186] on span "0153986972" at bounding box center [335, 187] width 30 height 6
copy span "9"
click at [343, 186] on span "0153986972" at bounding box center [335, 187] width 30 height 6
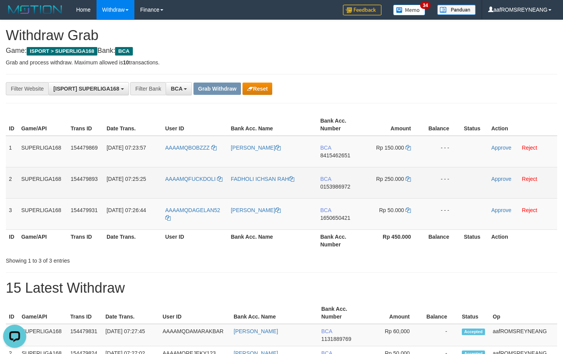
click at [343, 186] on span "0153986972" at bounding box center [335, 187] width 30 height 6
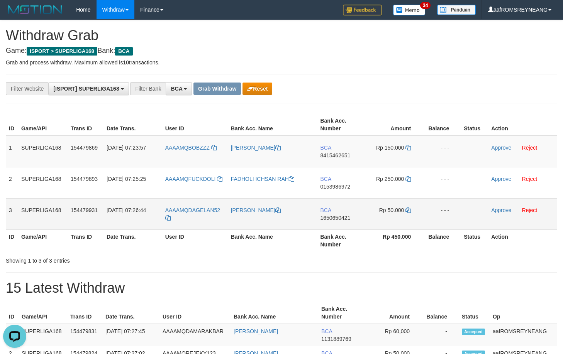
click at [344, 220] on td "BCA 1650650421" at bounding box center [341, 213] width 48 height 31
click at [344, 220] on span "1650650421" at bounding box center [335, 218] width 30 height 6
click at [344, 218] on span "1650650421" at bounding box center [335, 218] width 30 height 6
click at [340, 218] on span "1650650421" at bounding box center [335, 218] width 30 height 6
click at [337, 218] on span "1650650421" at bounding box center [335, 218] width 30 height 6
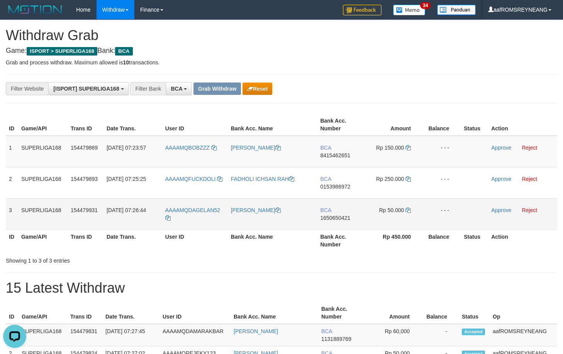
drag, startPoint x: 336, startPoint y: 215, endPoint x: 333, endPoint y: 218, distance: 4.6
click at [335, 215] on span "1650650421" at bounding box center [335, 218] width 30 height 6
click at [332, 218] on span "1650650421" at bounding box center [335, 218] width 30 height 6
click at [330, 218] on span "1650650421" at bounding box center [335, 218] width 30 height 6
click at [338, 156] on span "8415462651" at bounding box center [335, 155] width 30 height 6
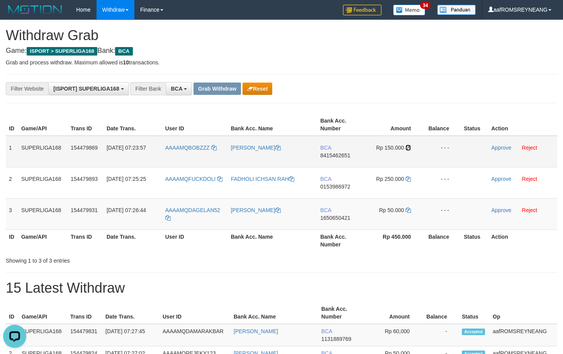
click at [409, 147] on icon at bounding box center [407, 147] width 5 height 5
click at [409, 148] on icon at bounding box center [407, 147] width 5 height 5
click at [408, 148] on icon at bounding box center [407, 147] width 5 height 5
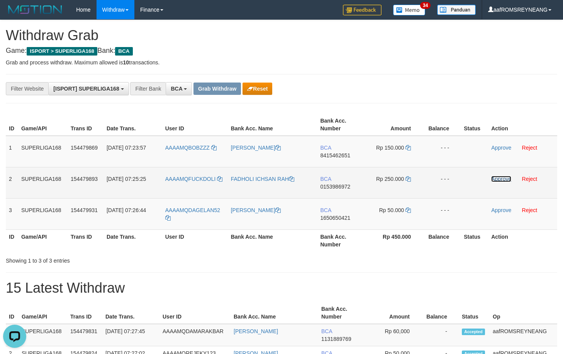
click at [498, 180] on link "Approve" at bounding box center [501, 179] width 20 height 6
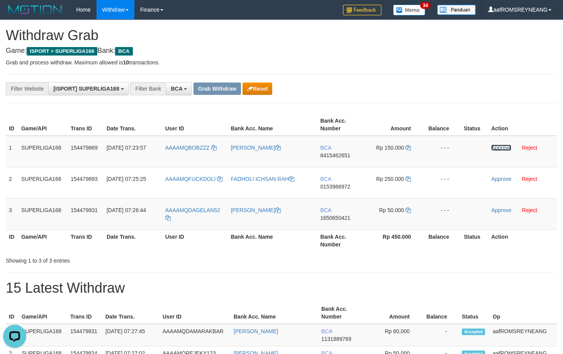
drag, startPoint x: 501, startPoint y: 147, endPoint x: 309, endPoint y: 76, distance: 204.6
click at [502, 147] on link "Approve" at bounding box center [501, 148] width 20 height 6
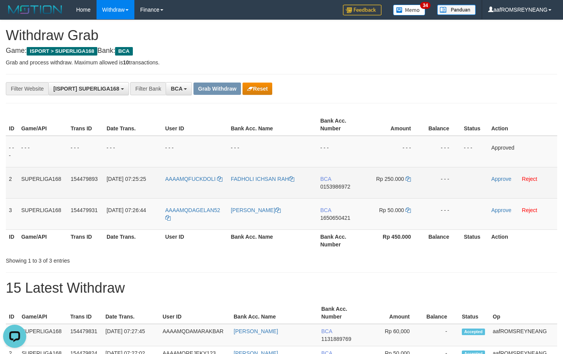
click at [338, 187] on span "0153986972" at bounding box center [335, 187] width 30 height 6
click at [408, 180] on icon at bounding box center [407, 178] width 5 height 5
click at [500, 177] on link "Approve" at bounding box center [501, 179] width 20 height 6
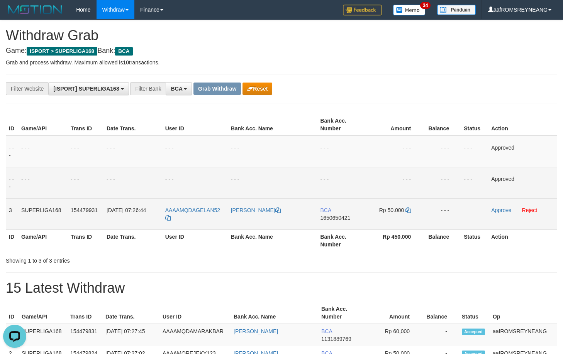
click at [340, 219] on span "1650650421" at bounding box center [335, 218] width 30 height 6
click at [409, 209] on icon at bounding box center [407, 210] width 5 height 5
click at [410, 210] on icon at bounding box center [407, 210] width 5 height 5
click at [502, 210] on link "Approve" at bounding box center [501, 210] width 20 height 6
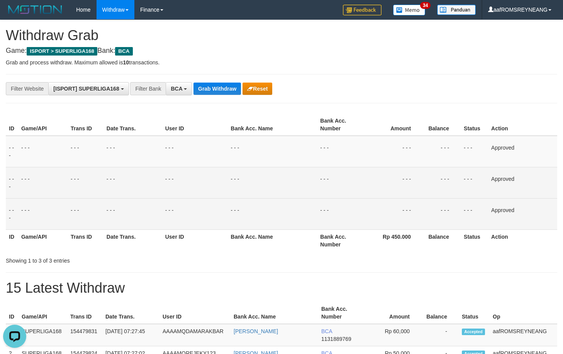
click at [472, 93] on div "**********" at bounding box center [281, 88] width 563 height 13
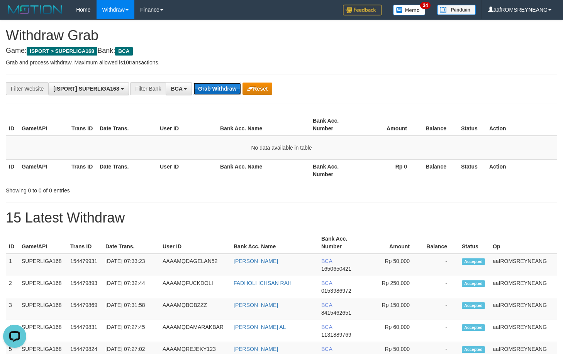
click at [217, 88] on button "Grab Withdraw" at bounding box center [216, 89] width 47 height 12
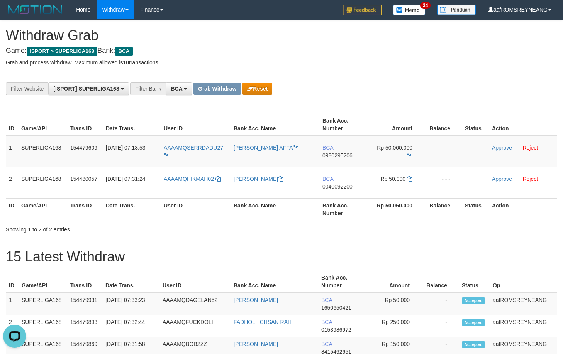
click at [321, 101] on div "**********" at bounding box center [281, 88] width 551 height 29
click at [496, 147] on link "Approve" at bounding box center [502, 148] width 20 height 6
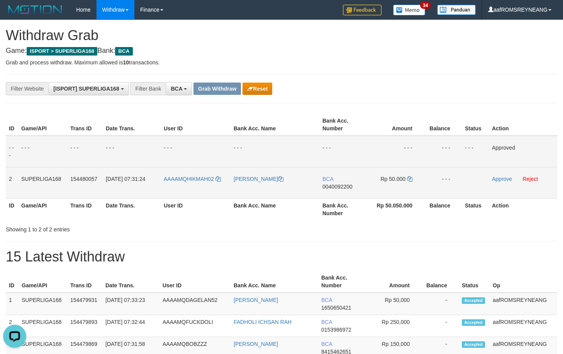
drag, startPoint x: 7, startPoint y: 181, endPoint x: 454, endPoint y: 174, distance: 447.1
click at [454, 174] on tr "2 SUPERLIGA168 154480057 01/09/2025 07:31:24 AAAAMQHIKMAH02 ISMAIL BCA 00400922…" at bounding box center [281, 182] width 551 height 31
copy tr "2 SUPERLIGA168 154480057 01/09/2025 07:31:24 AAAAMQHIKMAH02 ISMAIL BCA 00400922…"
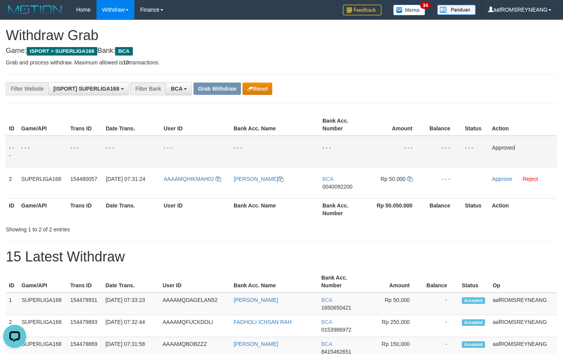
click at [428, 259] on h1 "15 Latest Withdraw" at bounding box center [281, 256] width 551 height 15
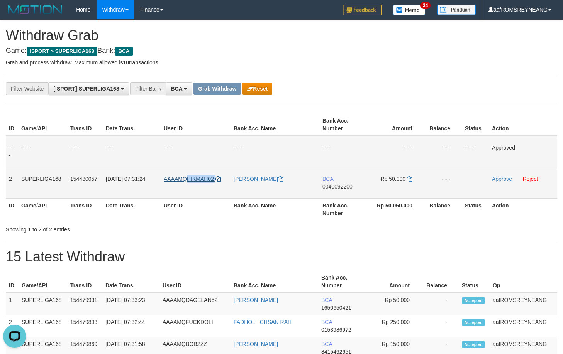
drag, startPoint x: 225, startPoint y: 180, endPoint x: 187, endPoint y: 179, distance: 37.5
click at [187, 179] on td "AAAAMQHIKMAH02" at bounding box center [196, 182] width 70 height 31
copy link "HIKMAH02"
click at [339, 188] on span "0040092200" at bounding box center [337, 187] width 30 height 6
click at [340, 186] on span "0040092200" at bounding box center [337, 187] width 30 height 6
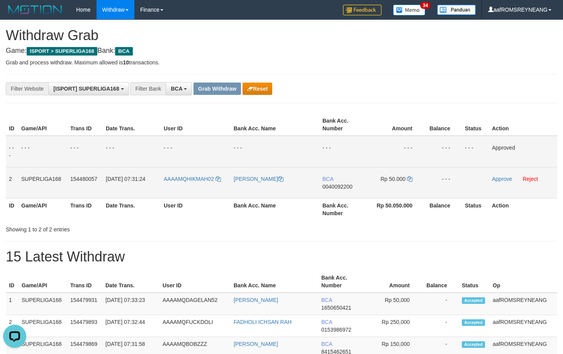
click at [342, 188] on span "0040092200" at bounding box center [337, 187] width 30 height 6
click at [342, 187] on span "0040092200" at bounding box center [337, 187] width 30 height 6
click at [344, 185] on span "0040092200" at bounding box center [337, 187] width 30 height 6
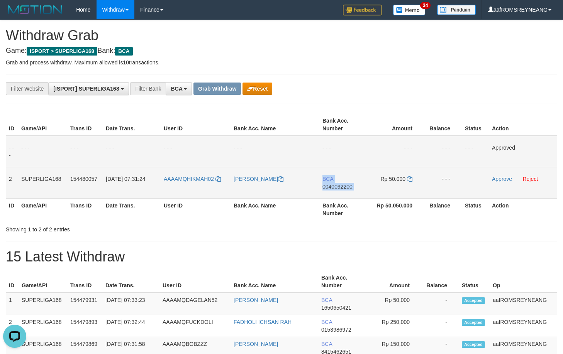
click at [344, 185] on span "0040092200" at bounding box center [337, 187] width 30 height 6
click at [338, 187] on span "0040092200" at bounding box center [337, 187] width 30 height 6
click at [408, 179] on icon at bounding box center [409, 178] width 5 height 5
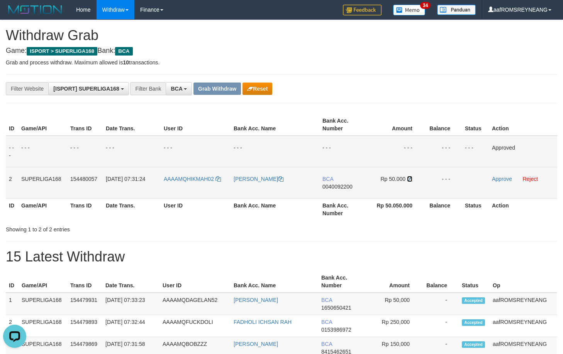
click at [408, 178] on icon at bounding box center [409, 178] width 5 height 5
click at [411, 178] on icon at bounding box center [409, 178] width 5 height 5
click at [503, 179] on link "Approve" at bounding box center [502, 179] width 20 height 6
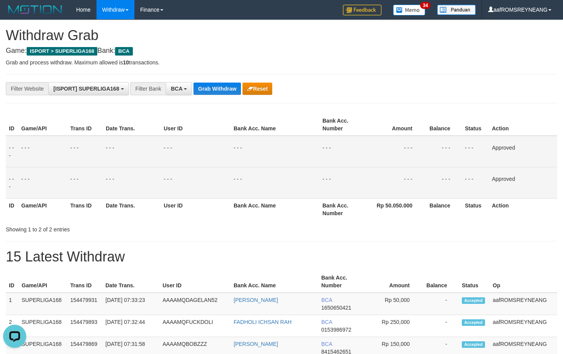
click at [491, 99] on div "**********" at bounding box center [281, 88] width 551 height 29
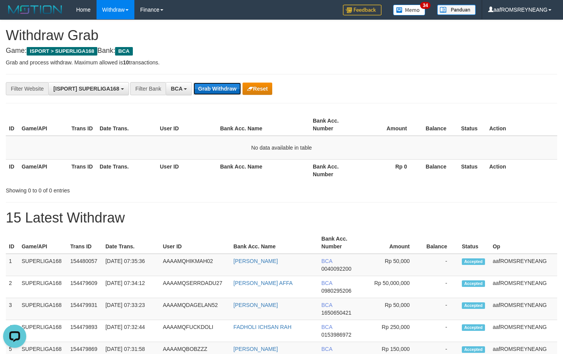
click at [220, 89] on button "Grab Withdraw" at bounding box center [216, 89] width 47 height 12
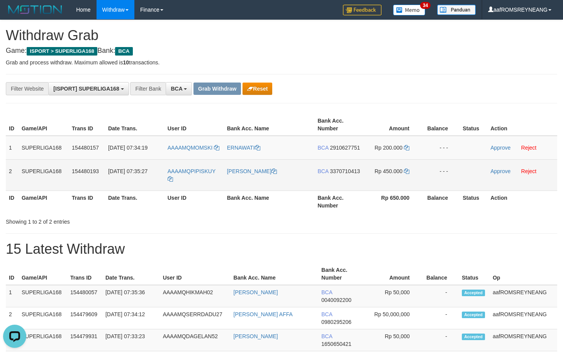
drag, startPoint x: 7, startPoint y: 149, endPoint x: 450, endPoint y: 170, distance: 443.3
click at [450, 170] on tbody "1 SUPERLIGA168 154480157 [DATE] 07:34:19 AAAAMQMOMSKI ERNAWATI BCA 2910627751 R…" at bounding box center [281, 163] width 551 height 55
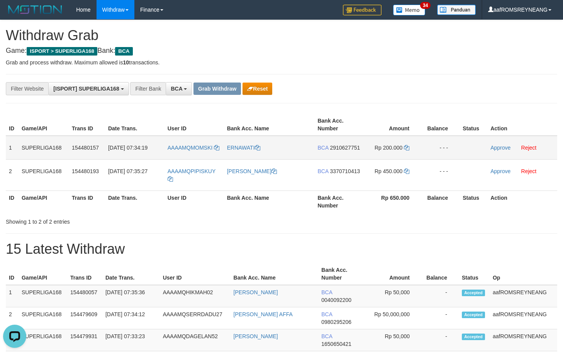
copy tbody "1 SUPERLIGA168 154480157 [DATE] 07:34:19 AAAAMQMOMSKI ERNAWATI BCA 2910627751 R…"
click at [390, 243] on h1 "15 Latest Withdraw" at bounding box center [281, 249] width 551 height 15
drag, startPoint x: 222, startPoint y: 147, endPoint x: 192, endPoint y: 147, distance: 30.1
click at [192, 147] on td "AAAAMQMOMSKI" at bounding box center [193, 148] width 59 height 24
copy link "MOMSKI"
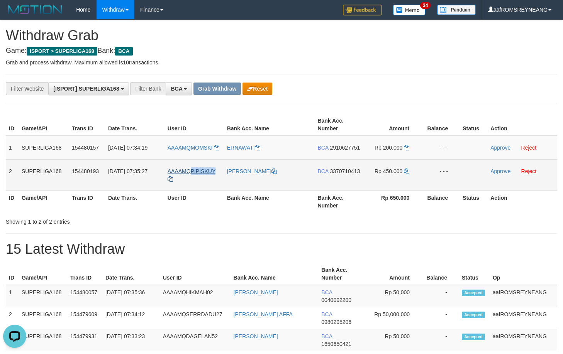
drag, startPoint x: 220, startPoint y: 171, endPoint x: 192, endPoint y: 173, distance: 27.8
click at [192, 173] on td "AAAAMQPIPISKUY" at bounding box center [193, 174] width 59 height 31
copy span "PIPISKUY"
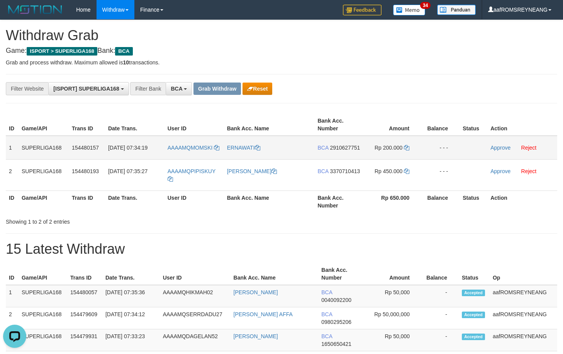
click at [344, 149] on span "2910627751" at bounding box center [345, 148] width 30 height 6
click at [346, 147] on span "2910627751" at bounding box center [345, 148] width 30 height 6
click at [346, 146] on span "2910627751" at bounding box center [345, 148] width 30 height 6
click at [347, 147] on span "2910627751" at bounding box center [345, 148] width 30 height 6
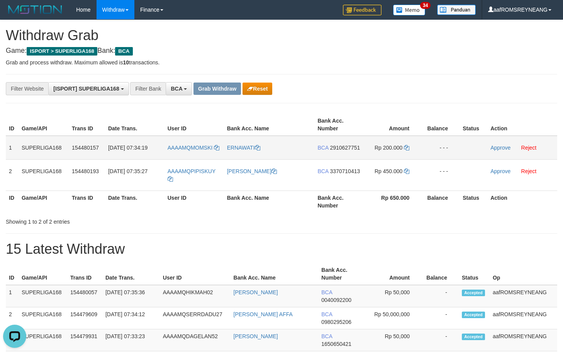
click at [347, 147] on span "2910627751" at bounding box center [345, 148] width 30 height 6
click at [347, 146] on span "2910627751" at bounding box center [345, 148] width 30 height 6
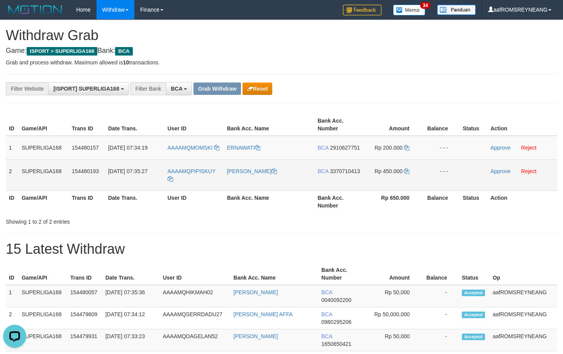
click at [344, 169] on span "3370710413" at bounding box center [345, 171] width 30 height 6
drag, startPoint x: 344, startPoint y: 169, endPoint x: 347, endPoint y: 174, distance: 5.4
click at [347, 174] on span "3370710413" at bounding box center [345, 171] width 30 height 6
click at [349, 171] on span "3370710413" at bounding box center [345, 171] width 30 height 6
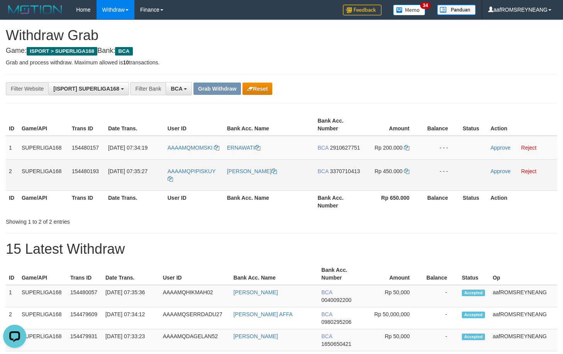
click at [349, 169] on span "3370710413" at bounding box center [345, 171] width 30 height 6
click at [349, 170] on span "3370710413" at bounding box center [345, 171] width 30 height 6
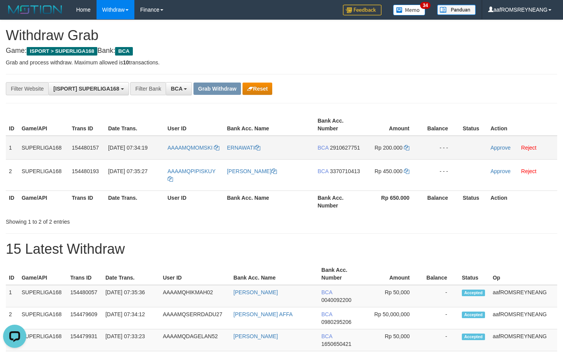
click at [349, 148] on span "2910627751" at bounding box center [345, 148] width 30 height 6
click at [407, 146] on icon at bounding box center [406, 147] width 5 height 5
click at [407, 147] on icon at bounding box center [406, 147] width 5 height 5
click at [496, 149] on link "Approve" at bounding box center [500, 148] width 20 height 6
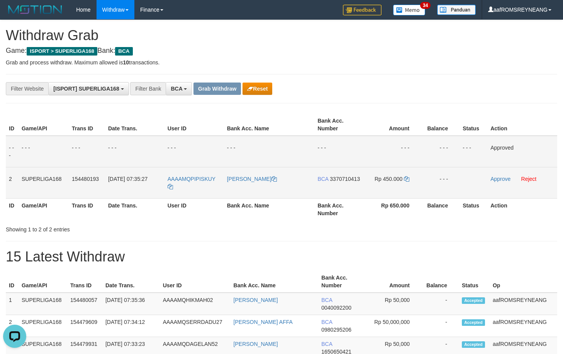
click at [348, 178] on span "3370710413" at bounding box center [345, 179] width 30 height 6
click at [406, 178] on icon at bounding box center [406, 178] width 5 height 5
drag, startPoint x: 408, startPoint y: 175, endPoint x: 408, endPoint y: 171, distance: 4.3
click at [408, 172] on td "Rp 450.000" at bounding box center [392, 182] width 58 height 31
click at [493, 178] on link "Approve" at bounding box center [500, 179] width 20 height 6
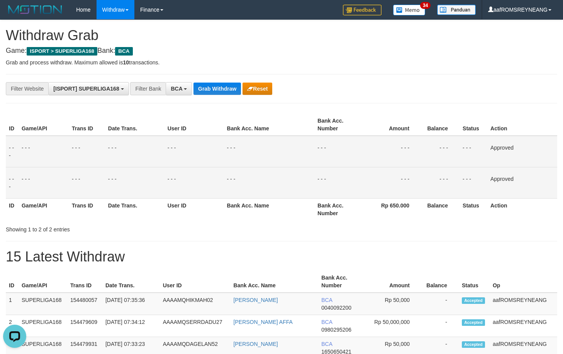
click at [438, 88] on div "**********" at bounding box center [234, 88] width 469 height 13
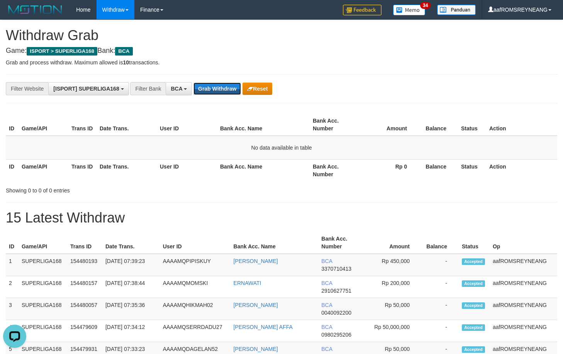
click at [225, 83] on button "Grab Withdraw" at bounding box center [216, 89] width 47 height 12
drag, startPoint x: 212, startPoint y: 88, endPoint x: 211, endPoint y: 105, distance: 17.4
click at [212, 88] on button "Grab Withdraw" at bounding box center [216, 89] width 47 height 12
click at [217, 90] on button "Grab Withdraw" at bounding box center [216, 89] width 47 height 12
click at [213, 86] on button "Grab Withdraw" at bounding box center [216, 89] width 47 height 12
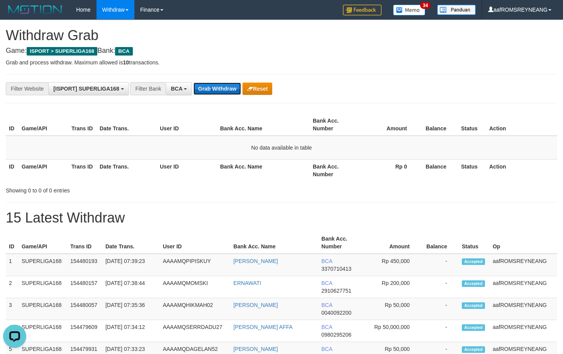
drag, startPoint x: 222, startPoint y: 87, endPoint x: 219, endPoint y: 90, distance: 4.4
click at [219, 90] on button "Grab Withdraw" at bounding box center [216, 89] width 47 height 12
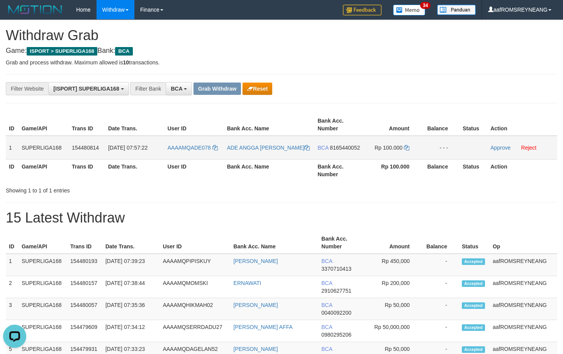
drag, startPoint x: 7, startPoint y: 148, endPoint x: 452, endPoint y: 150, distance: 445.1
click at [452, 150] on tr "1 SUPERLIGA168 154480814 01/09/2025 07:57:22 AAAAMQADE078 ADE ANGGA GUS PRAS BC…" at bounding box center [281, 148] width 551 height 24
copy tr "1 SUPERLIGA168 154480814 01/09/2025 07:57:22 AAAAMQADE078 ADE ANGGA GUS PRAS BC…"
drag, startPoint x: 220, startPoint y: 148, endPoint x: 189, endPoint y: 150, distance: 30.9
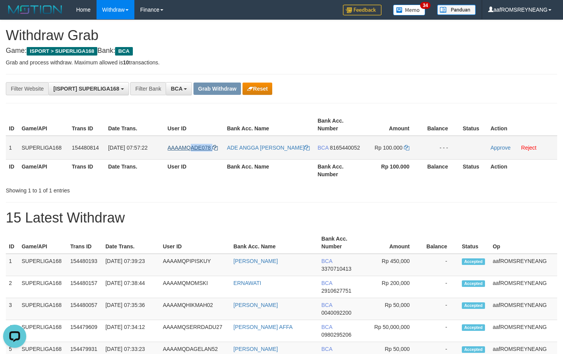
click at [189, 150] on td "AAAAMQADE078" at bounding box center [193, 148] width 59 height 24
copy link "ADE078"
click at [353, 148] on span "8165440052" at bounding box center [345, 148] width 30 height 6
click at [352, 149] on span "8165440052" at bounding box center [345, 148] width 30 height 6
click at [352, 148] on span "8165440052" at bounding box center [345, 148] width 30 height 6
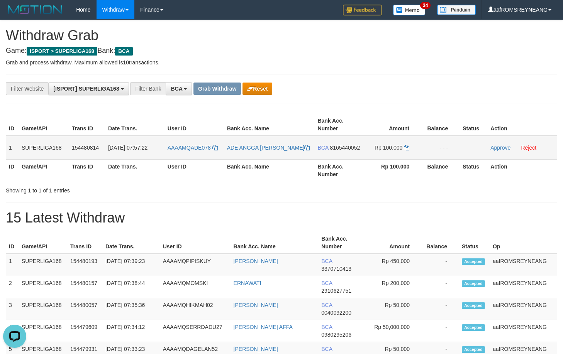
click at [352, 149] on span "8165440052" at bounding box center [345, 148] width 30 height 6
drag, startPoint x: 352, startPoint y: 148, endPoint x: 344, endPoint y: 112, distance: 37.1
click at [352, 147] on span "8165440052" at bounding box center [345, 148] width 30 height 6
click at [349, 147] on span "8165440052" at bounding box center [345, 148] width 30 height 6
click at [408, 147] on icon at bounding box center [406, 147] width 5 height 5
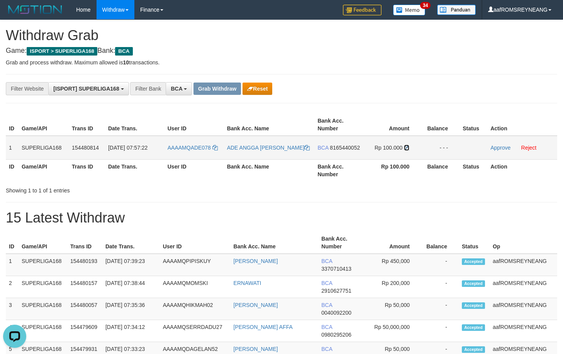
click at [407, 147] on icon at bounding box center [406, 147] width 5 height 5
click at [407, 146] on icon at bounding box center [406, 147] width 5 height 5
drag, startPoint x: 495, startPoint y: 147, endPoint x: 322, endPoint y: 76, distance: 187.5
click at [496, 147] on link "Approve" at bounding box center [500, 148] width 20 height 6
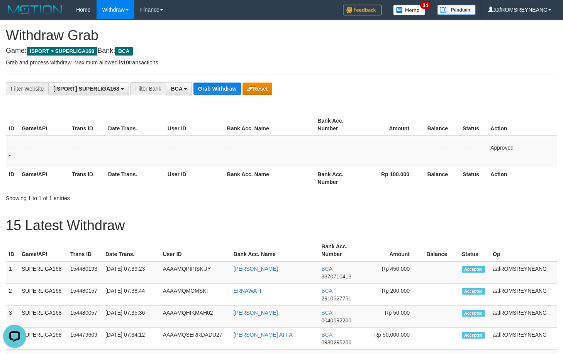
click at [502, 85] on div "**********" at bounding box center [281, 88] width 563 height 13
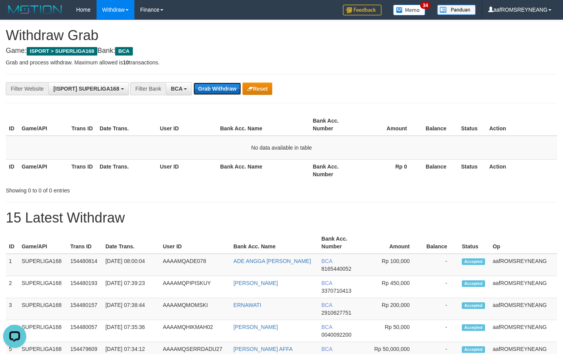
click at [225, 90] on button "Grab Withdraw" at bounding box center [216, 89] width 47 height 12
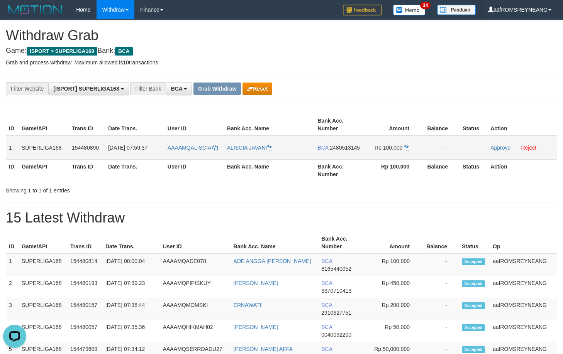
drag, startPoint x: 7, startPoint y: 151, endPoint x: 456, endPoint y: 159, distance: 448.3
click at [456, 159] on tr "1 SUPERLIGA168 154480890 [DATE] 07:59:37 AAAAMQALISCIA [PERSON_NAME] BCA 248051…" at bounding box center [281, 148] width 551 height 24
copy tr "1 SUPERLIGA168 154480890 [DATE] 07:59:37 AAAAMQALISCIA [PERSON_NAME] BCA 248051…"
drag, startPoint x: 381, startPoint y: 219, endPoint x: 254, endPoint y: 184, distance: 131.4
click at [375, 218] on h1 "15 Latest Withdraw" at bounding box center [281, 217] width 551 height 15
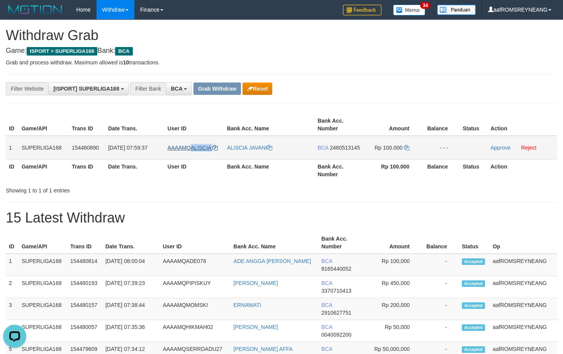
drag, startPoint x: 221, startPoint y: 147, endPoint x: 192, endPoint y: 149, distance: 29.4
click at [192, 149] on td "AAAAMQALISCIA" at bounding box center [193, 148] width 59 height 24
copy link "[PERSON_NAME]"
click at [347, 146] on span "2480513145" at bounding box center [345, 148] width 30 height 6
click at [349, 151] on td "BCA 2480513145" at bounding box center [338, 148] width 49 height 24
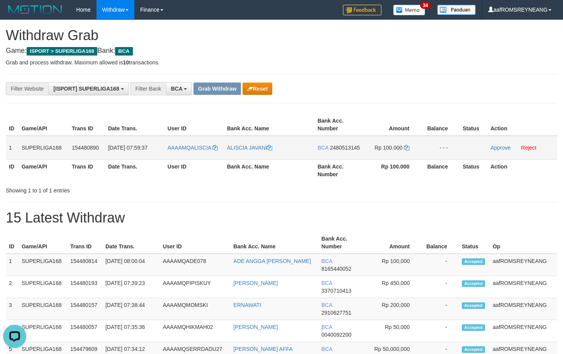
click at [349, 148] on span "2480513145" at bounding box center [345, 148] width 30 height 6
click at [349, 147] on span "2480513145" at bounding box center [345, 148] width 30 height 6
click at [350, 146] on span "2480513145" at bounding box center [345, 148] width 30 height 6
click at [351, 147] on span "2480513145" at bounding box center [345, 148] width 30 height 6
click at [407, 147] on icon at bounding box center [406, 147] width 5 height 5
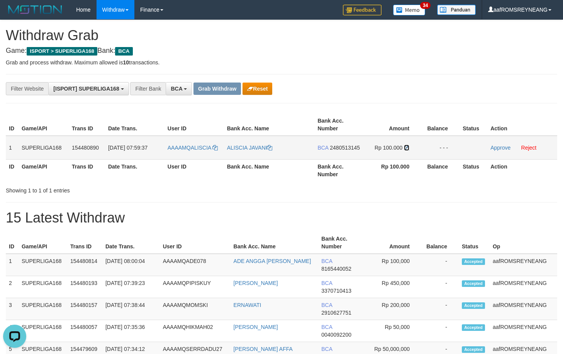
click at [407, 147] on icon at bounding box center [406, 147] width 5 height 5
click at [407, 146] on icon at bounding box center [406, 147] width 5 height 5
click at [407, 147] on icon at bounding box center [406, 147] width 5 height 5
click at [407, 148] on icon at bounding box center [406, 147] width 5 height 5
click at [497, 146] on link "Approve" at bounding box center [500, 148] width 20 height 6
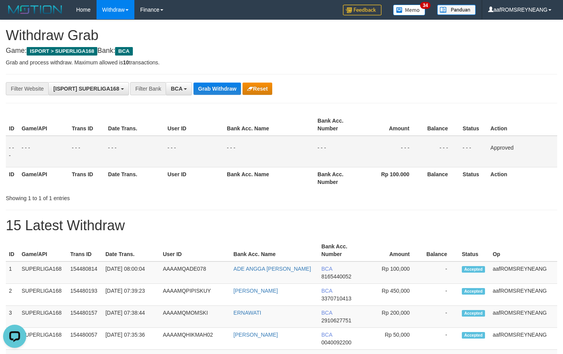
click at [481, 100] on div "**********" at bounding box center [281, 88] width 551 height 29
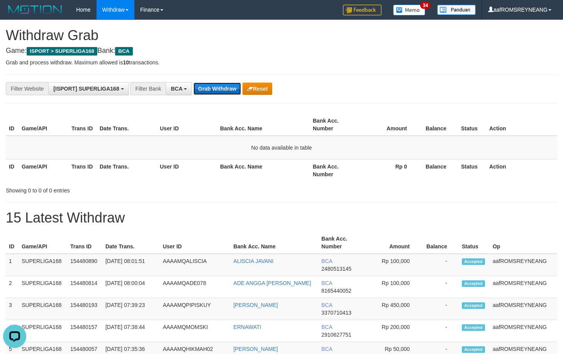
click at [228, 88] on button "Grab Withdraw" at bounding box center [216, 89] width 47 height 12
click at [208, 87] on button "Grab Withdraw" at bounding box center [216, 89] width 47 height 12
click at [223, 90] on button "Grab Withdraw" at bounding box center [216, 89] width 47 height 12
click at [226, 86] on button "Grab Withdraw" at bounding box center [216, 89] width 47 height 12
click at [220, 89] on button "Grab Withdraw" at bounding box center [216, 89] width 47 height 12
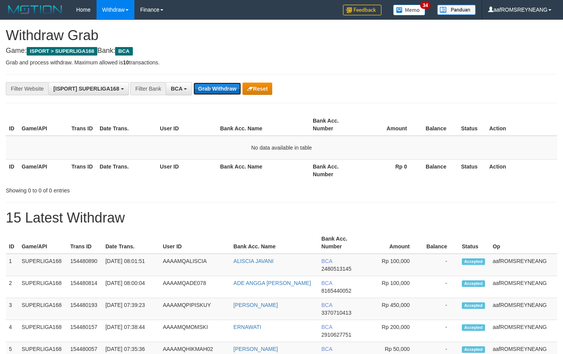
click at [217, 87] on button "Grab Withdraw" at bounding box center [216, 89] width 47 height 12
click at [220, 91] on button "Grab Withdraw" at bounding box center [216, 89] width 47 height 12
click at [221, 85] on button "Grab Withdraw" at bounding box center [216, 89] width 47 height 12
click at [220, 89] on button "Grab Withdraw" at bounding box center [216, 89] width 47 height 12
click at [231, 88] on button "Grab Withdraw" at bounding box center [216, 89] width 47 height 12
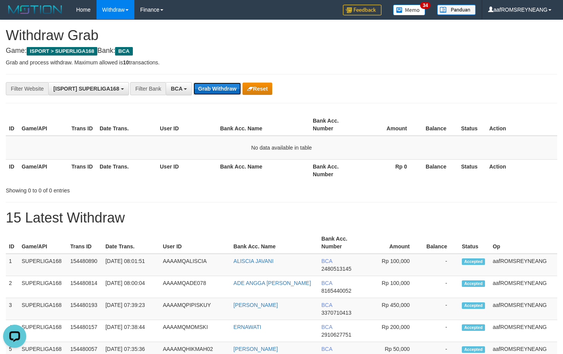
click at [225, 84] on button "Grab Withdraw" at bounding box center [216, 89] width 47 height 12
click at [219, 90] on button "Grab Withdraw" at bounding box center [216, 89] width 47 height 12
click at [222, 86] on button "Grab Withdraw" at bounding box center [216, 89] width 47 height 12
click at [220, 90] on button "Grab Withdraw" at bounding box center [216, 89] width 47 height 12
click at [217, 88] on button "Grab Withdraw" at bounding box center [216, 89] width 47 height 12
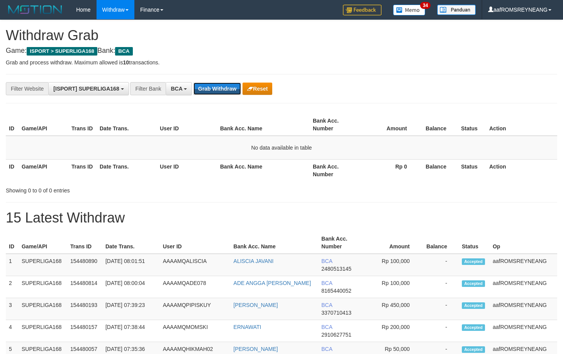
click at [217, 86] on button "Grab Withdraw" at bounding box center [216, 89] width 47 height 12
click at [214, 85] on button "Grab Withdraw" at bounding box center [216, 89] width 47 height 12
drag, startPoint x: 0, startPoint y: 0, endPoint x: 213, endPoint y: 85, distance: 228.9
click at [213, 85] on button "Grab Withdraw" at bounding box center [216, 89] width 47 height 12
click at [226, 93] on button "Grab Withdraw" at bounding box center [216, 89] width 47 height 12
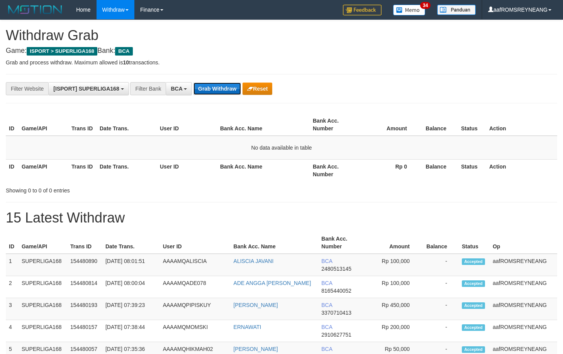
click at [227, 90] on button "Grab Withdraw" at bounding box center [216, 89] width 47 height 12
drag, startPoint x: 230, startPoint y: 86, endPoint x: 229, endPoint y: 81, distance: 5.2
click at [230, 86] on button "Grab Withdraw" at bounding box center [216, 89] width 47 height 12
click at [222, 89] on button "Grab Withdraw" at bounding box center [216, 89] width 47 height 12
click at [224, 89] on button "Grab Withdraw" at bounding box center [216, 89] width 47 height 12
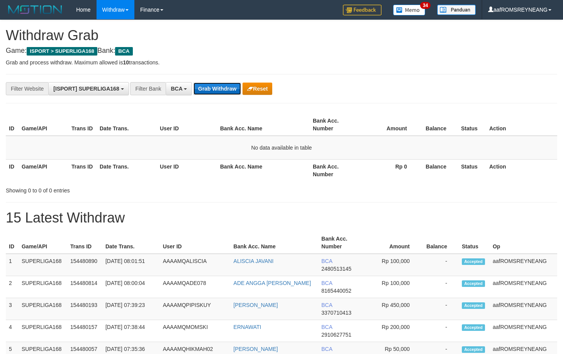
click at [219, 88] on button "Grab Withdraw" at bounding box center [216, 89] width 47 height 12
click at [216, 90] on button "Grab Withdraw" at bounding box center [216, 89] width 47 height 12
click at [231, 87] on button "Grab Withdraw" at bounding box center [216, 89] width 47 height 12
click at [218, 87] on button "Grab Withdraw" at bounding box center [216, 89] width 47 height 12
drag, startPoint x: 223, startPoint y: 89, endPoint x: 224, endPoint y: 93, distance: 4.6
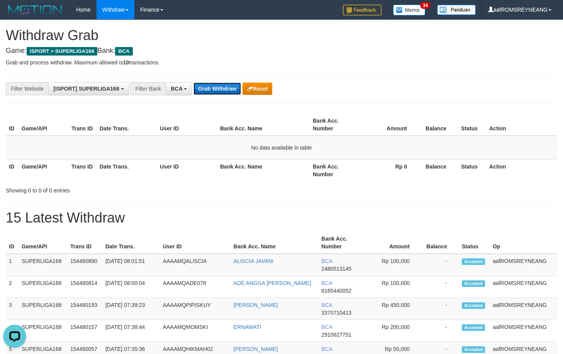
click at [223, 90] on button "Grab Withdraw" at bounding box center [216, 89] width 47 height 12
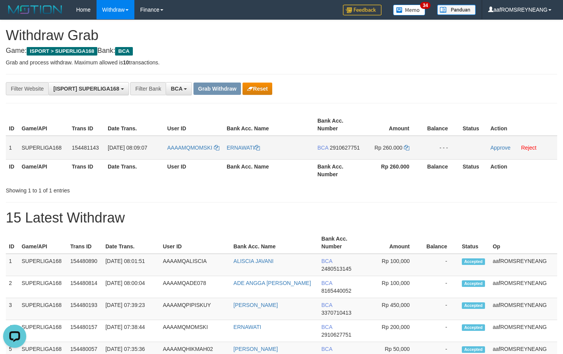
drag, startPoint x: 10, startPoint y: 150, endPoint x: 444, endPoint y: 146, distance: 434.3
click at [444, 146] on tr "1 SUPERLIGA168 154481143 01/09/2025 08:09:07 AAAAMQMOMSKI ERNAWATI BCA 29106277…" at bounding box center [281, 148] width 551 height 24
copy tr "1 SUPERLIGA168 154481143 01/09/2025 08:09:07 AAAAMQMOMSKI ERNAWATI BCA 29106277…"
drag, startPoint x: 272, startPoint y: 215, endPoint x: 230, endPoint y: 188, distance: 49.8
click at [272, 216] on h1 "15 Latest Withdraw" at bounding box center [281, 217] width 551 height 15
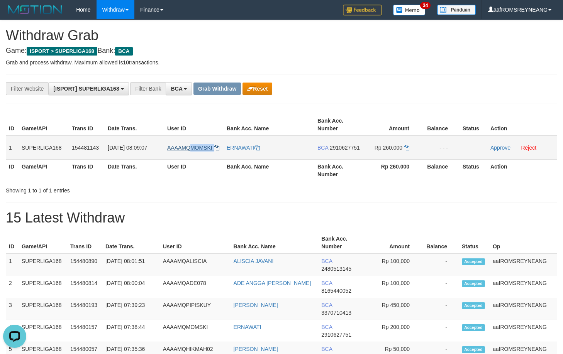
drag, startPoint x: 222, startPoint y: 150, endPoint x: 191, endPoint y: 148, distance: 30.6
click at [191, 148] on td "AAAAMQMOMSKI" at bounding box center [193, 148] width 59 height 24
copy link "MOMSKI"
click at [352, 146] on span "2910627751" at bounding box center [345, 148] width 30 height 6
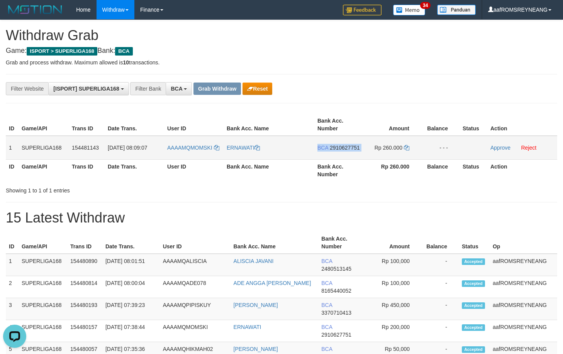
click at [352, 146] on span "2910627751" at bounding box center [345, 148] width 30 height 6
click at [349, 149] on span "2910627751" at bounding box center [345, 148] width 30 height 6
click at [346, 148] on span "2910627751" at bounding box center [345, 148] width 30 height 6
click at [352, 147] on span "2910627751" at bounding box center [345, 148] width 30 height 6
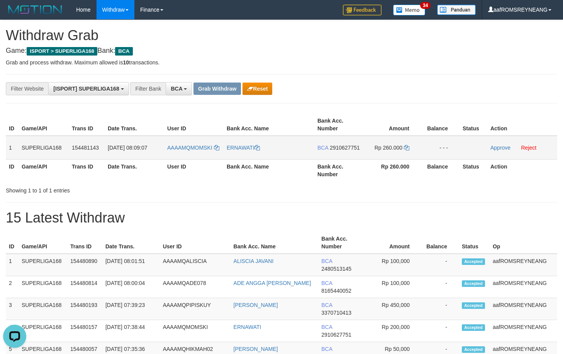
click at [350, 151] on td "BCA 2910627751" at bounding box center [338, 148] width 49 height 24
click at [349, 148] on span "2910627751" at bounding box center [345, 148] width 30 height 6
click at [406, 147] on icon at bounding box center [406, 147] width 5 height 5
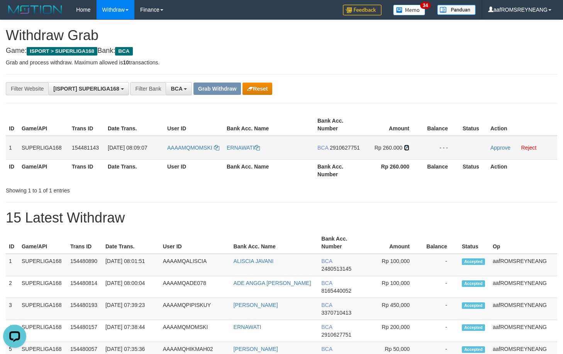
click at [406, 147] on icon at bounding box center [406, 147] width 5 height 5
click at [499, 148] on link "Approve" at bounding box center [500, 148] width 20 height 6
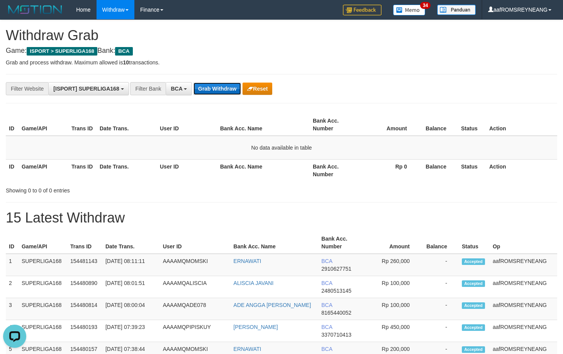
click at [205, 86] on button "Grab Withdraw" at bounding box center [216, 89] width 47 height 12
click at [226, 86] on button "Grab Withdraw" at bounding box center [216, 89] width 47 height 12
click at [220, 88] on button "Grab Withdraw" at bounding box center [216, 89] width 47 height 12
click at [216, 90] on button "Grab Withdraw" at bounding box center [216, 89] width 47 height 12
click at [223, 86] on button "Grab Withdraw" at bounding box center [216, 89] width 47 height 12
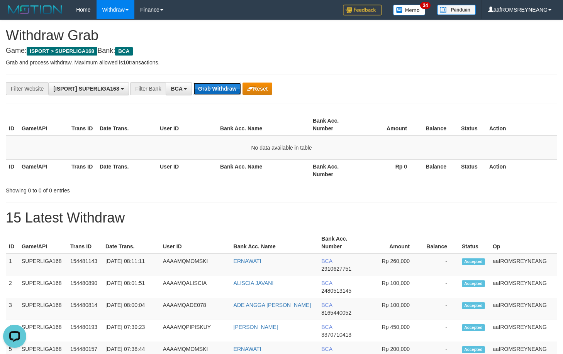
click at [218, 88] on button "Grab Withdraw" at bounding box center [216, 89] width 47 height 12
click at [217, 93] on button "Grab Withdraw" at bounding box center [216, 89] width 47 height 12
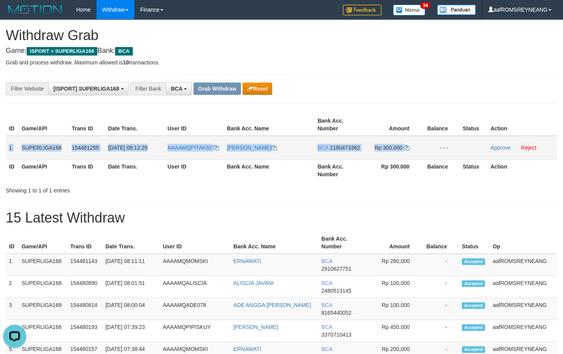
drag, startPoint x: 8, startPoint y: 148, endPoint x: 431, endPoint y: 153, distance: 422.4
click at [431, 153] on tr "1 SUPERLIGA168 154481255 01/09/2025 08:12:29 AAAAMQPITAK92 DAVID MAULANA BCA 21…" at bounding box center [281, 148] width 551 height 24
copy tr "1 SUPERLIGA168 154481255 01/09/2025 08:12:29 AAAAMQPITAK92 DAVID MAULANA BCA 21…"
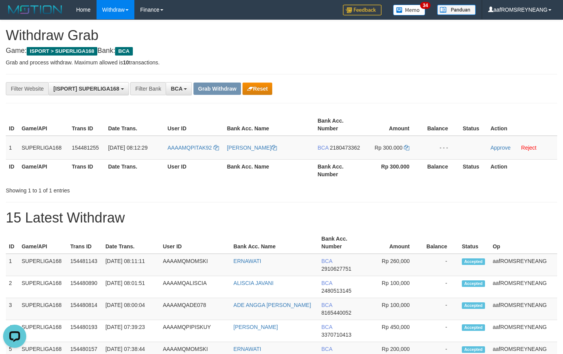
drag, startPoint x: 223, startPoint y: 148, endPoint x: 191, endPoint y: 149, distance: 31.3
click at [191, 149] on td "AAAAMQPITAK92" at bounding box center [193, 148] width 59 height 24
copy link "PITAK92"
click at [349, 146] on span "2180473362" at bounding box center [345, 148] width 30 height 6
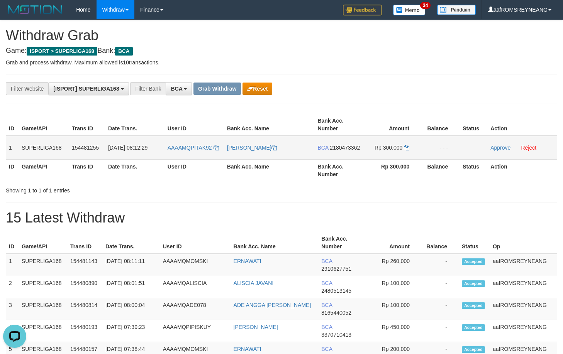
click at [349, 146] on span "2180473362" at bounding box center [345, 148] width 30 height 6
click at [344, 147] on span "2180473362" at bounding box center [345, 148] width 30 height 6
click at [408, 147] on icon at bounding box center [406, 147] width 5 height 5
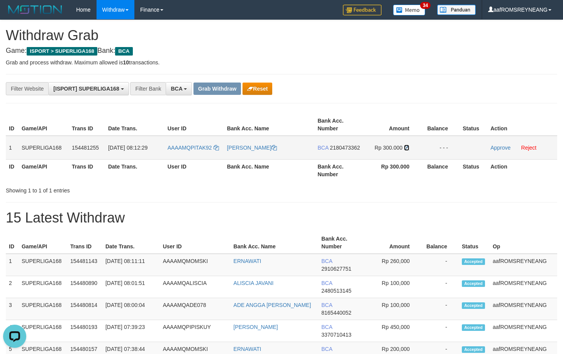
click at [408, 146] on icon at bounding box center [406, 147] width 5 height 5
click at [406, 148] on icon at bounding box center [406, 147] width 5 height 5
drag, startPoint x: 406, startPoint y: 147, endPoint x: 408, endPoint y: 113, distance: 34.4
click at [405, 146] on icon at bounding box center [406, 147] width 5 height 5
drag, startPoint x: 498, startPoint y: 149, endPoint x: 320, endPoint y: 75, distance: 192.1
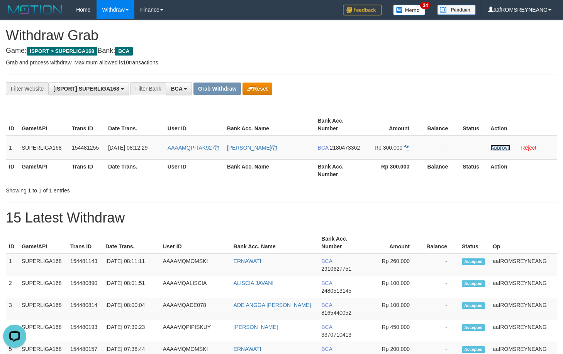
click at [498, 149] on link "Approve" at bounding box center [500, 148] width 20 height 6
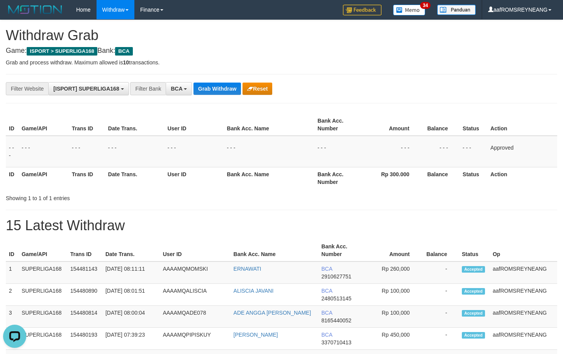
click at [471, 90] on div "**********" at bounding box center [281, 88] width 563 height 13
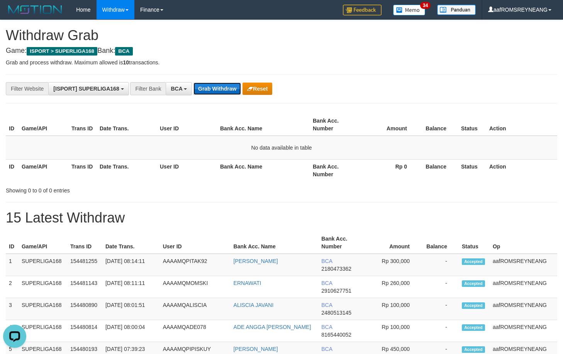
click at [219, 87] on button "Grab Withdraw" at bounding box center [216, 89] width 47 height 12
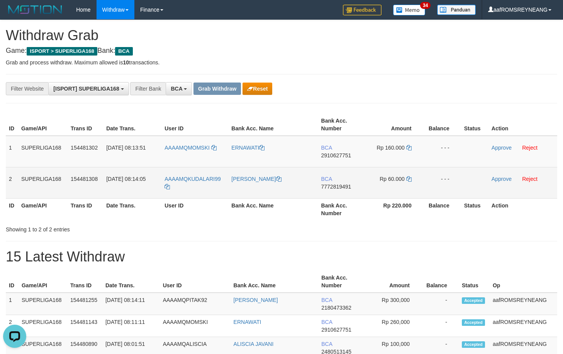
drag, startPoint x: 7, startPoint y: 151, endPoint x: 457, endPoint y: 186, distance: 451.9
click at [458, 187] on tbody "1 SUPERLIGA168 154481302 01/09/2025 08:13:51 AAAAMQMOMSKI ERNAWATI BCA 29106277…" at bounding box center [281, 167] width 551 height 63
copy tbody "1 SUPERLIGA168 154481302 01/09/2025 08:13:51 AAAAMQMOMSKI ERNAWATI BCA 29106277…"
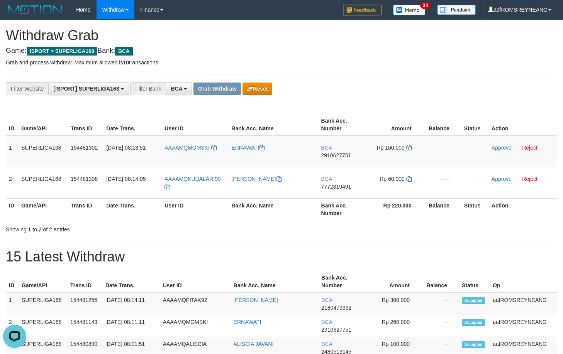
drag, startPoint x: 278, startPoint y: 242, endPoint x: 270, endPoint y: 232, distance: 12.6
drag, startPoint x: 220, startPoint y: 146, endPoint x: 190, endPoint y: 147, distance: 30.5
click at [190, 147] on td "AAAAMQMOMSKI" at bounding box center [194, 152] width 67 height 32
copy link "MOMSKI"
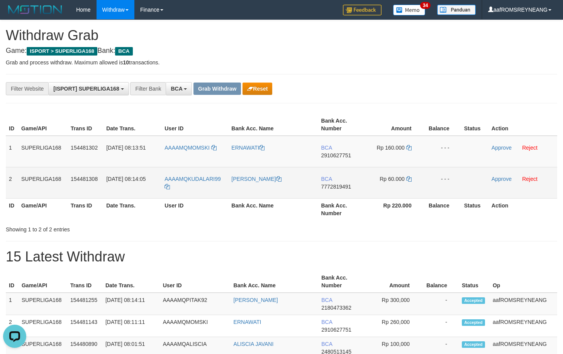
click at [224, 178] on td "AAAAMQKUDALARI99" at bounding box center [194, 182] width 67 height 31
drag, startPoint x: 224, startPoint y: 179, endPoint x: 187, endPoint y: 178, distance: 36.7
click at [187, 178] on td "AAAAMQKUDALARI99" at bounding box center [194, 182] width 67 height 31
copy span "KUDALARI99"
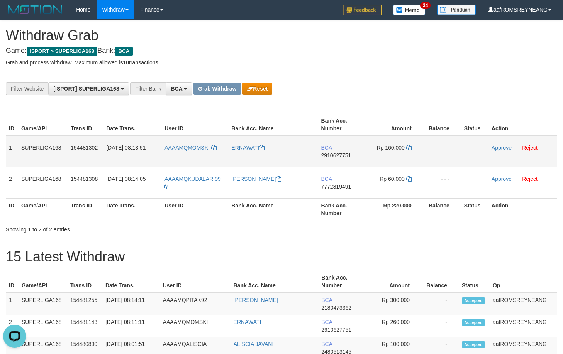
click at [335, 156] on span "2910627751" at bounding box center [336, 155] width 30 height 6
click at [334, 156] on span "2910627751" at bounding box center [336, 155] width 30 height 6
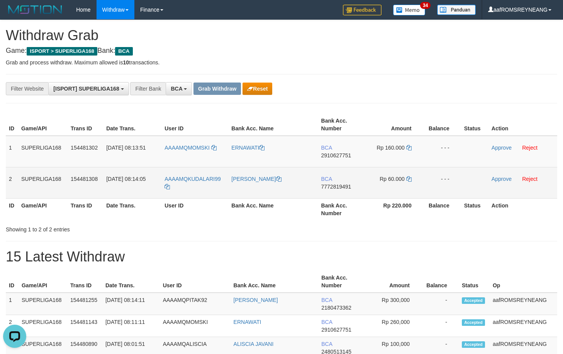
click at [342, 184] on span "7772819491" at bounding box center [336, 187] width 30 height 6
click at [342, 188] on span "7772819491" at bounding box center [336, 187] width 30 height 6
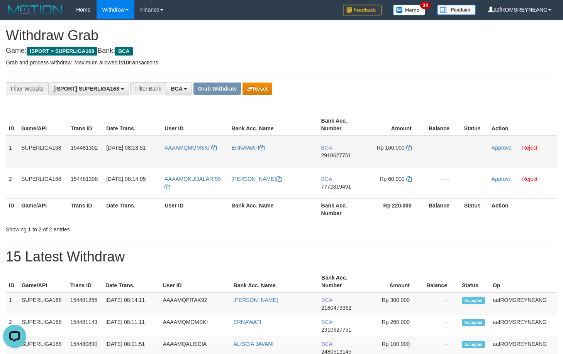
click at [329, 155] on span "2910627751" at bounding box center [336, 155] width 30 height 6
click at [408, 149] on icon at bounding box center [408, 147] width 5 height 5
click at [411, 148] on icon at bounding box center [408, 147] width 5 height 5
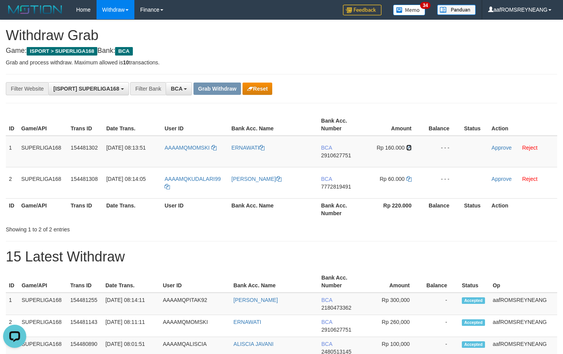
drag, startPoint x: 410, startPoint y: 148, endPoint x: 411, endPoint y: 132, distance: 16.6
click at [410, 148] on icon at bounding box center [408, 147] width 5 height 5
click at [497, 149] on link "Approve" at bounding box center [501, 148] width 20 height 6
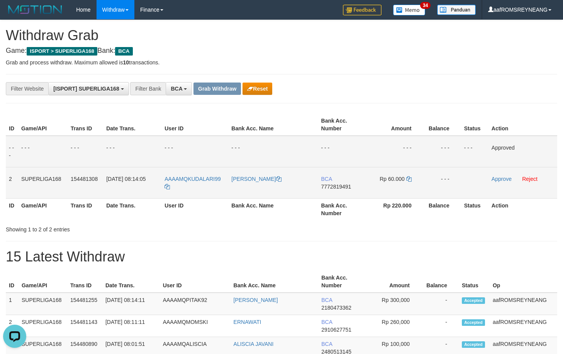
click at [330, 187] on span "7772819491" at bounding box center [336, 187] width 30 height 6
click at [408, 179] on icon at bounding box center [408, 178] width 5 height 5
click at [408, 178] on icon at bounding box center [408, 178] width 5 height 5
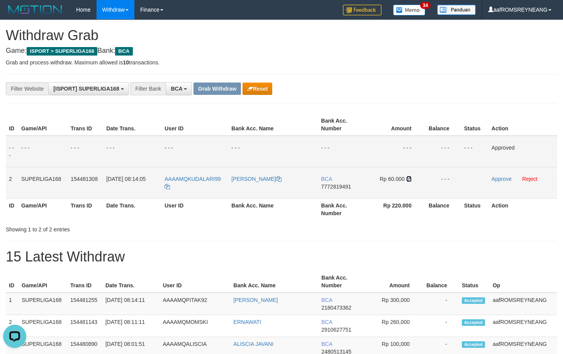
click at [409, 178] on icon at bounding box center [408, 178] width 5 height 5
click at [496, 179] on link "Approve" at bounding box center [501, 179] width 20 height 6
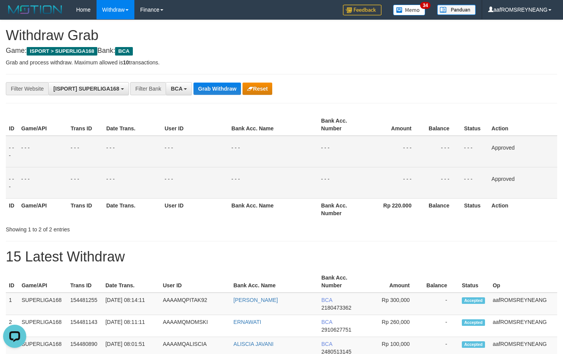
click at [383, 94] on div "**********" at bounding box center [234, 88] width 469 height 13
click at [457, 93] on div "**********" at bounding box center [234, 88] width 469 height 13
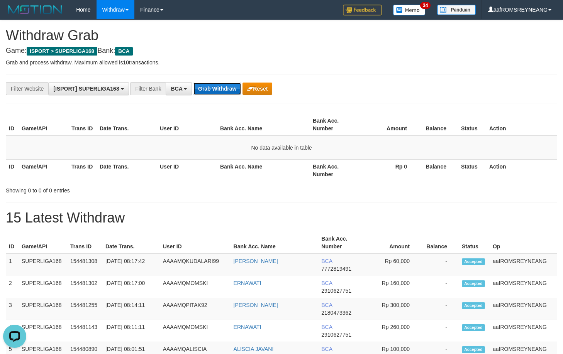
click at [208, 87] on button "Grab Withdraw" at bounding box center [216, 89] width 47 height 12
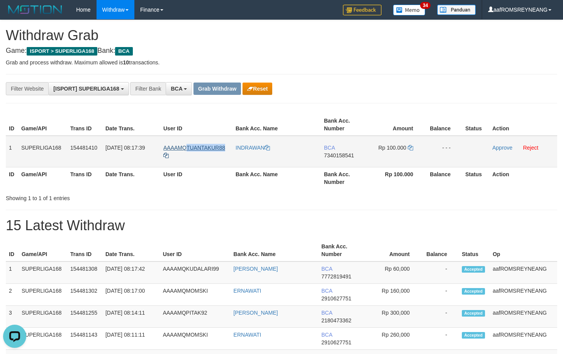
drag, startPoint x: 227, startPoint y: 147, endPoint x: 186, endPoint y: 149, distance: 40.2
click at [186, 149] on td "AAAAMQTUANTAKUR88" at bounding box center [196, 152] width 72 height 32
copy span "TUANTAKUR88"
drag, startPoint x: 456, startPoint y: 219, endPoint x: 445, endPoint y: 212, distance: 13.7
click at [456, 219] on h1 "15 Latest Withdraw" at bounding box center [281, 225] width 551 height 15
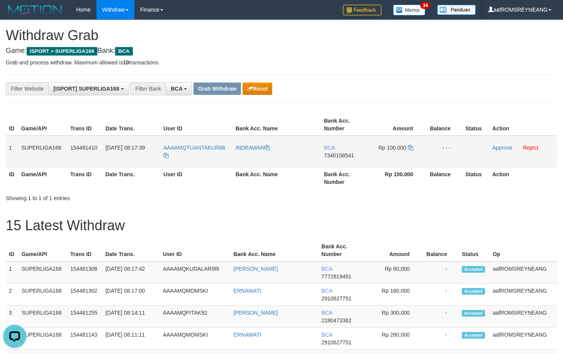
drag, startPoint x: 7, startPoint y: 152, endPoint x: 451, endPoint y: 148, distance: 444.7
click at [451, 148] on tr "1 SUPERLIGA168 154481410 [DATE] 08:17:39 AAAAMQTUANTAKUR88 [GEOGRAPHIC_DATA] BC…" at bounding box center [281, 152] width 551 height 32
copy tr "1 SUPERLIGA168 154481410 [DATE] 08:17:39 AAAAMQTUANTAKUR88 INDRAWAN BCA 7340158…"
click at [437, 231] on h1 "15 Latest Withdraw" at bounding box center [281, 225] width 551 height 15
drag, startPoint x: 227, startPoint y: 147, endPoint x: 185, endPoint y: 147, distance: 41.7
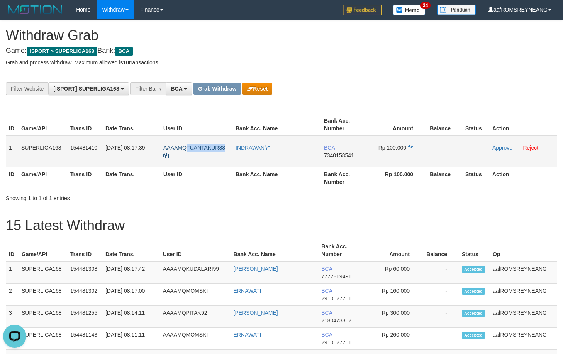
click at [185, 147] on td "AAAAMQTUANTAKUR88" at bounding box center [196, 152] width 72 height 32
copy span "TUANTAKUR88"
click at [338, 155] on span "7340158541" at bounding box center [339, 155] width 30 height 6
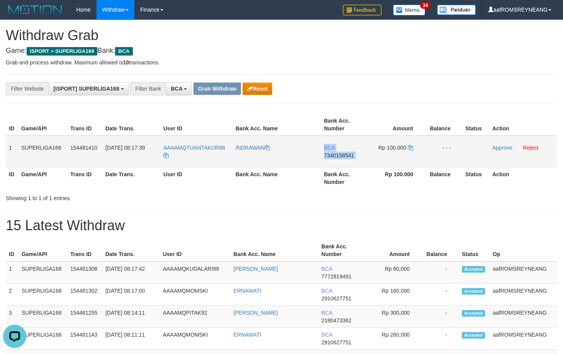
click at [338, 155] on span "7340158541" at bounding box center [339, 155] width 30 height 6
click at [411, 146] on icon at bounding box center [410, 147] width 5 height 5
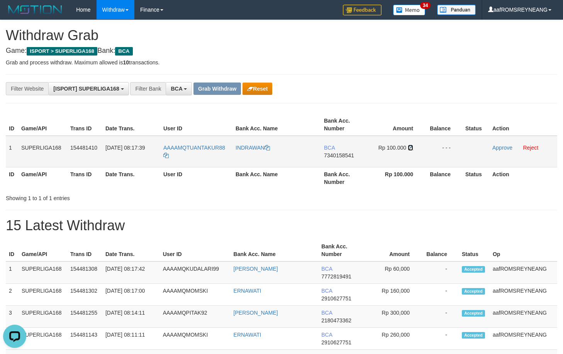
click at [411, 146] on icon at bounding box center [410, 147] width 5 height 5
click at [501, 148] on link "Approve" at bounding box center [502, 148] width 20 height 6
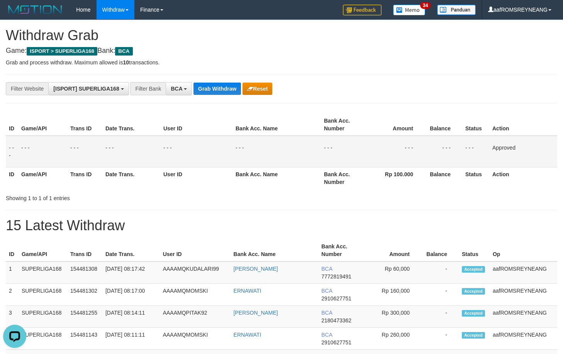
click at [473, 100] on div "**********" at bounding box center [281, 88] width 551 height 29
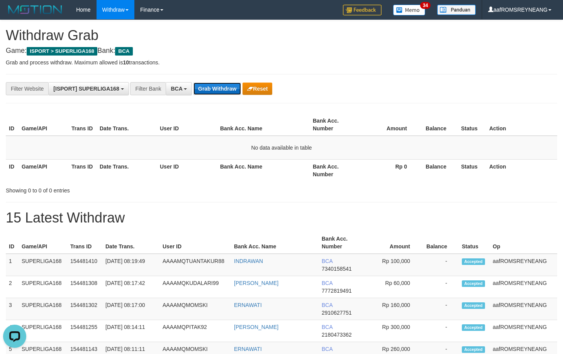
click at [219, 89] on button "Grab Withdraw" at bounding box center [216, 89] width 47 height 12
click at [211, 87] on button "Grab Withdraw" at bounding box center [216, 89] width 47 height 12
click at [222, 88] on button "Grab Withdraw" at bounding box center [216, 89] width 47 height 12
click at [212, 86] on button "Grab Withdraw" at bounding box center [216, 89] width 47 height 12
click at [212, 88] on button "Grab Withdraw" at bounding box center [216, 89] width 47 height 12
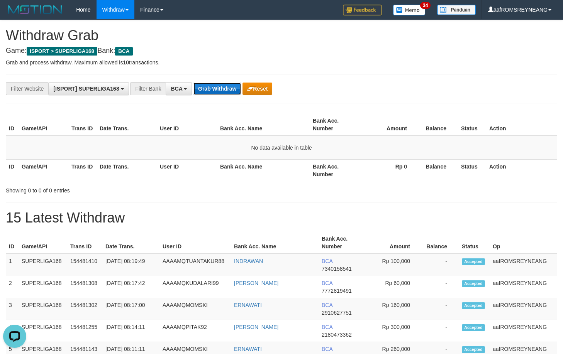
drag, startPoint x: 218, startPoint y: 89, endPoint x: 227, endPoint y: 103, distance: 16.5
click at [218, 90] on button "Grab Withdraw" at bounding box center [216, 89] width 47 height 12
click at [229, 88] on button "Grab Withdraw" at bounding box center [216, 89] width 47 height 12
drag, startPoint x: 215, startPoint y: 90, endPoint x: 215, endPoint y: 98, distance: 8.5
click at [215, 90] on button "Grab Withdraw" at bounding box center [216, 89] width 47 height 12
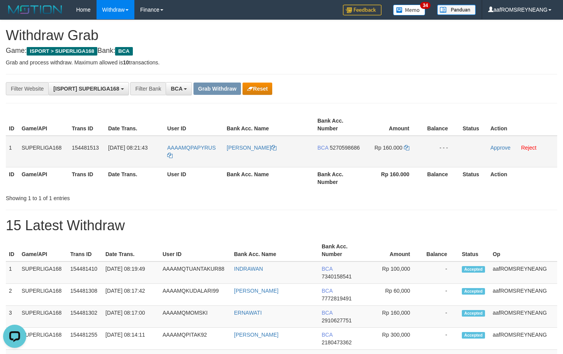
drag, startPoint x: 7, startPoint y: 149, endPoint x: 451, endPoint y: 150, distance: 443.6
click at [451, 150] on tr "1 SUPERLIGA168 154481513 01/09/2025 08:21:43 AAAAMQPAPYRUS ADAM MAULANA BCA 527…" at bounding box center [281, 152] width 551 height 32
copy tr "1 SUPERLIGA168 154481513 01/09/2025 08:21:43 AAAAMQPAPYRUS ADAM MAULANA BCA 527…"
drag, startPoint x: 377, startPoint y: 215, endPoint x: 365, endPoint y: 209, distance: 13.8
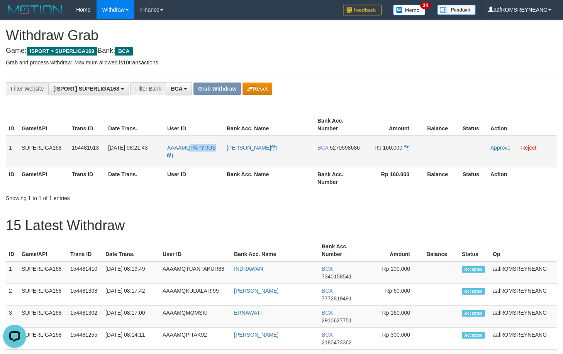
drag, startPoint x: 220, startPoint y: 147, endPoint x: 190, endPoint y: 143, distance: 30.4
click at [190, 143] on td "AAAAMQPAPYRUS" at bounding box center [193, 152] width 59 height 32
copy span "PAPYRUS"
click at [346, 147] on span "5270598686" at bounding box center [345, 148] width 30 height 6
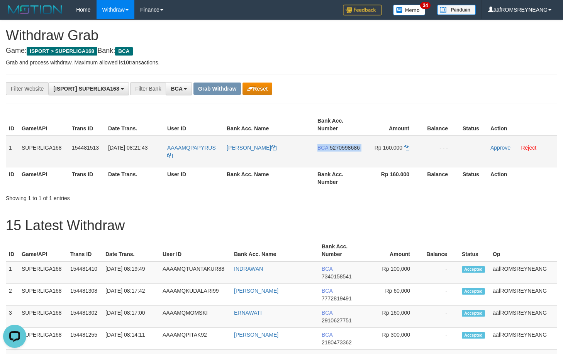
click at [346, 147] on span "5270598686" at bounding box center [345, 148] width 30 height 6
click at [344, 147] on span "5270598686" at bounding box center [345, 148] width 30 height 6
click at [406, 146] on icon at bounding box center [406, 147] width 5 height 5
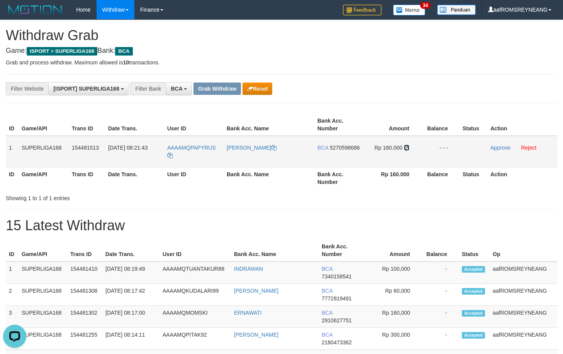
click at [406, 147] on icon at bounding box center [406, 147] width 5 height 5
click at [497, 147] on link "Approve" at bounding box center [500, 148] width 20 height 6
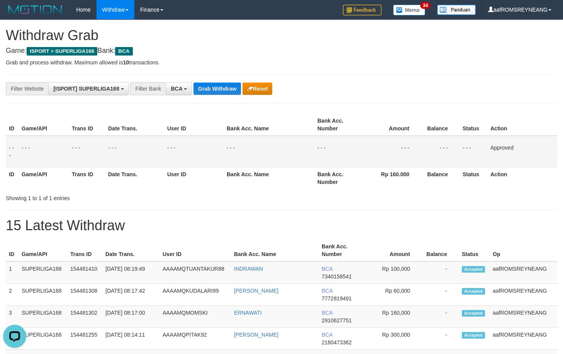
click at [484, 98] on div "**********" at bounding box center [281, 88] width 551 height 29
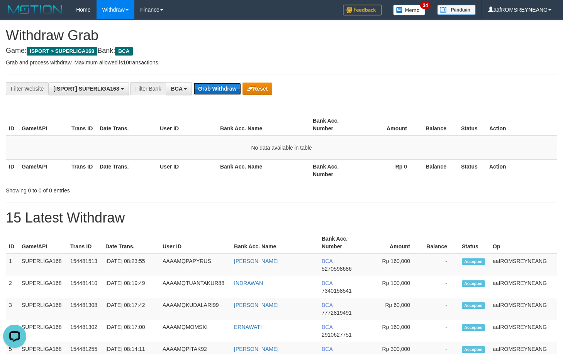
drag, startPoint x: 211, startPoint y: 89, endPoint x: 219, endPoint y: 113, distance: 25.6
click at [212, 89] on button "Grab Withdraw" at bounding box center [216, 89] width 47 height 12
click at [218, 88] on button "Grab Withdraw" at bounding box center [216, 89] width 47 height 12
click at [221, 83] on button "Grab Withdraw" at bounding box center [216, 89] width 47 height 12
click at [220, 83] on button "Grab Withdraw" at bounding box center [216, 89] width 47 height 12
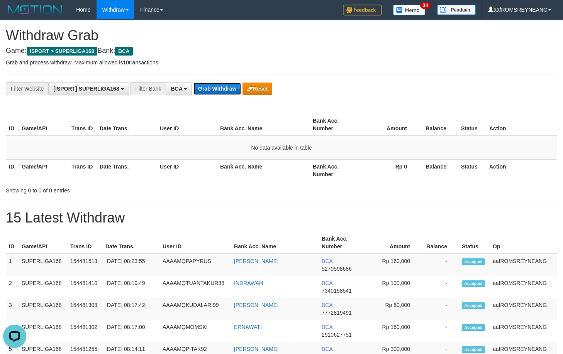
click at [224, 85] on button "Grab Withdraw" at bounding box center [216, 89] width 47 height 12
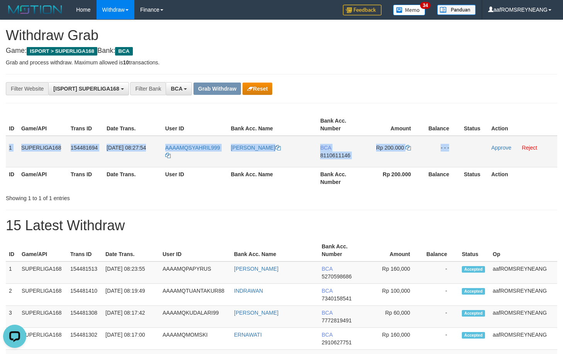
drag, startPoint x: 8, startPoint y: 150, endPoint x: 477, endPoint y: 150, distance: 469.0
click at [477, 150] on tr "1 SUPERLIGA168 154481694 01/09/2025 08:27:54 AAAAMQSYAHRIL999 SYAHRIL EFENDI BC…" at bounding box center [281, 152] width 551 height 32
copy tr "1 SUPERLIGA168 154481694 01/09/2025 08:27:54 AAAAMQSYAHRIL999 SYAHRIL EFENDI BC…"
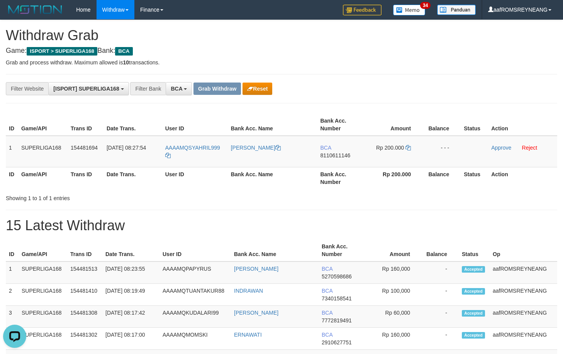
click at [383, 230] on h1 "15 Latest Withdraw" at bounding box center [281, 225] width 551 height 15
drag, startPoint x: 224, startPoint y: 148, endPoint x: 190, endPoint y: 148, distance: 34.4
click at [190, 148] on td "AAAAMQSYAHRIL999" at bounding box center [195, 152] width 66 height 32
copy span "SYAHRIL999"
click at [350, 152] on span "8110611146" at bounding box center [335, 155] width 30 height 6
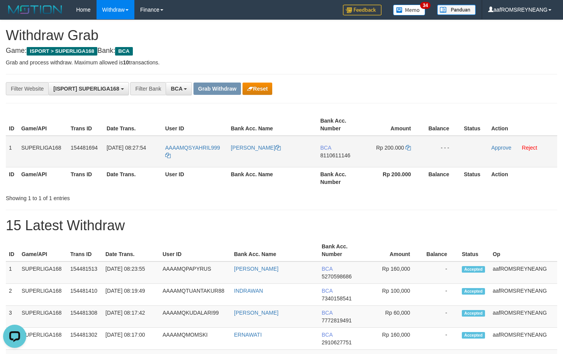
click at [350, 152] on span "8110611146" at bounding box center [335, 155] width 30 height 6
click at [410, 148] on icon at bounding box center [407, 147] width 5 height 5
click at [408, 148] on icon at bounding box center [407, 147] width 5 height 5
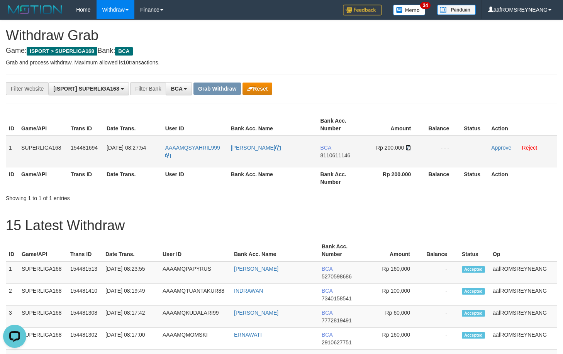
click at [408, 148] on icon at bounding box center [407, 147] width 5 height 5
drag, startPoint x: 501, startPoint y: 149, endPoint x: 320, endPoint y: 79, distance: 193.8
click at [501, 149] on link "Approve" at bounding box center [501, 148] width 20 height 6
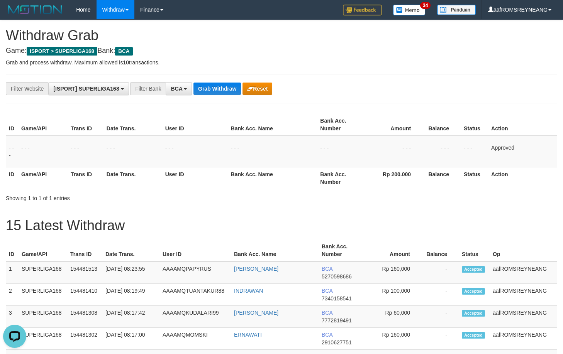
click at [479, 97] on div "**********" at bounding box center [281, 88] width 551 height 29
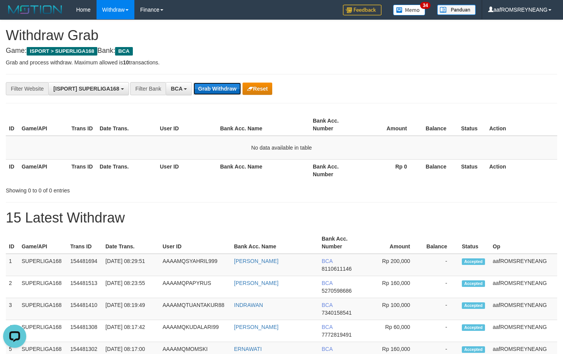
click at [211, 88] on button "Grab Withdraw" at bounding box center [216, 89] width 47 height 12
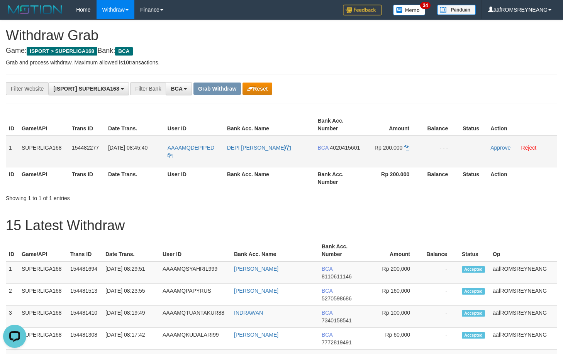
drag, startPoint x: 8, startPoint y: 149, endPoint x: 451, endPoint y: 145, distance: 443.2
click at [451, 145] on tr "1 SUPERLIGA168 154482277 [DATE] 08:45:40 AAAAMQDEPIPED DEPI SOLEHUDIN BCA 40204…" at bounding box center [281, 152] width 551 height 32
copy tr "1 SUPERLIGA168 154482277 [DATE] 08:45:40 AAAAMQDEPIPED DEPI SOLEHUDIN BCA 40204…"
drag, startPoint x: 218, startPoint y: 148, endPoint x: 192, endPoint y: 151, distance: 26.8
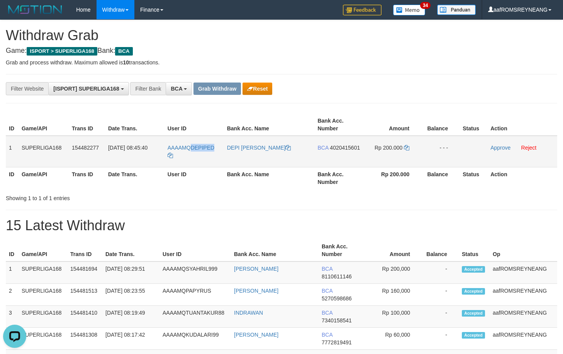
click at [192, 151] on td "AAAAMQDEPIPED" at bounding box center [193, 152] width 59 height 32
copy span "DEPIPED"
click at [347, 148] on span "4020415601" at bounding box center [345, 148] width 30 height 6
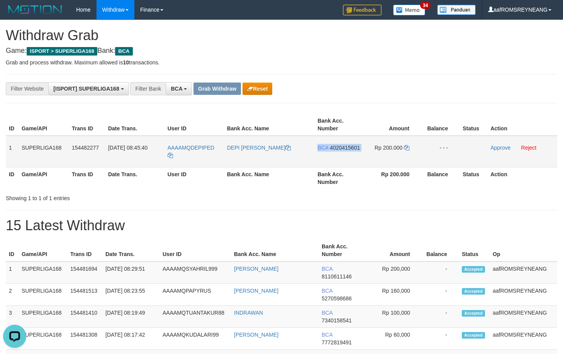
click at [347, 148] on span "4020415601" at bounding box center [345, 148] width 30 height 6
click at [349, 147] on span "4020415601" at bounding box center [345, 148] width 30 height 6
click at [407, 148] on icon at bounding box center [406, 147] width 5 height 5
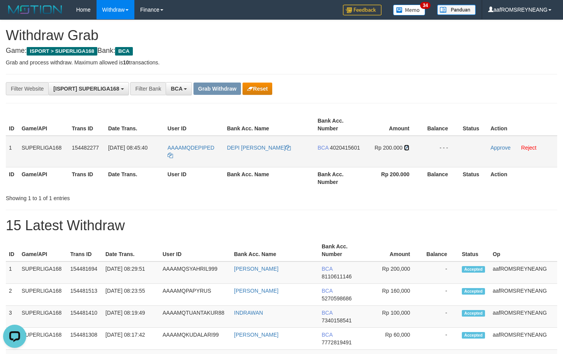
click at [407, 147] on icon at bounding box center [406, 147] width 5 height 5
click at [496, 147] on link "Approve" at bounding box center [500, 148] width 20 height 6
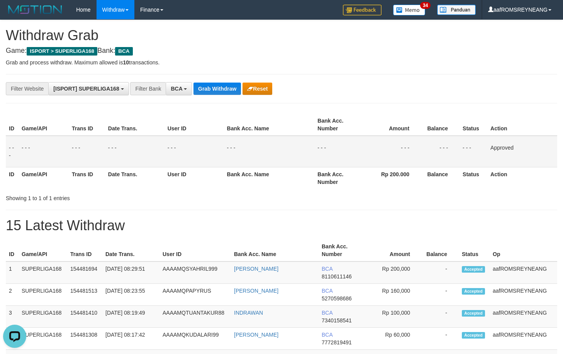
click at [478, 86] on div "**********" at bounding box center [281, 88] width 563 height 13
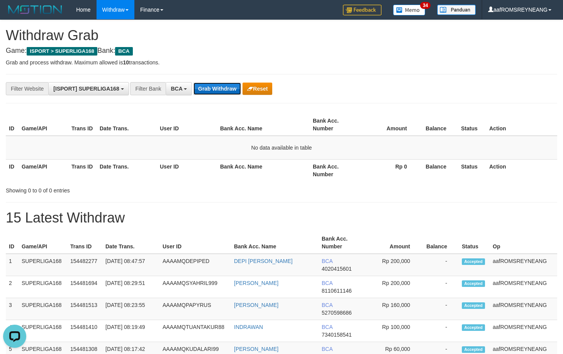
click at [213, 87] on button "Grab Withdraw" at bounding box center [216, 89] width 47 height 12
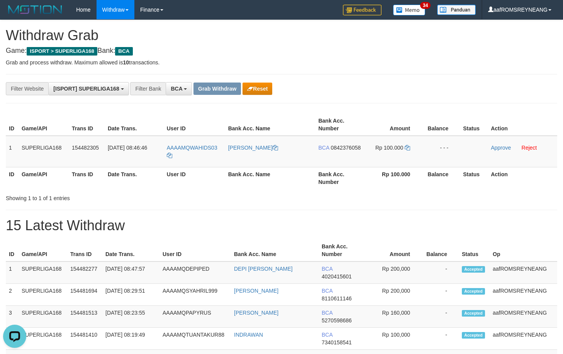
click at [221, 95] on div "**********" at bounding box center [234, 88] width 469 height 13
click at [261, 88] on button "Reset" at bounding box center [257, 89] width 30 height 12
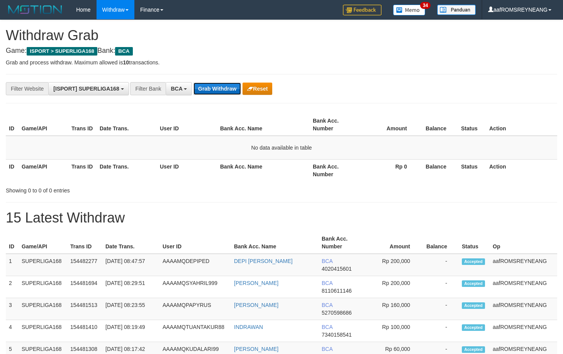
click at [218, 91] on button "Grab Withdraw" at bounding box center [216, 89] width 47 height 12
click at [218, 90] on button "Grab Withdraw" at bounding box center [216, 89] width 47 height 12
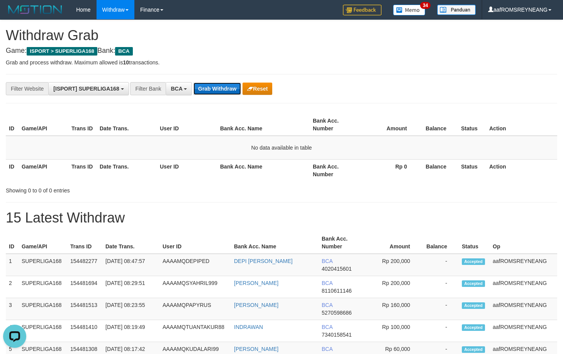
click at [218, 90] on button "Grab Withdraw" at bounding box center [216, 89] width 47 height 12
click at [219, 89] on button "Grab Withdraw" at bounding box center [216, 89] width 47 height 12
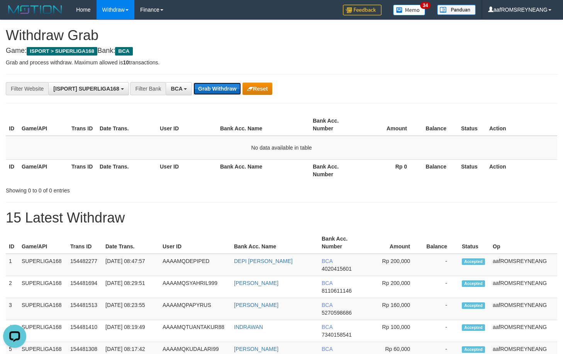
click at [219, 88] on button "Grab Withdraw" at bounding box center [216, 89] width 47 height 12
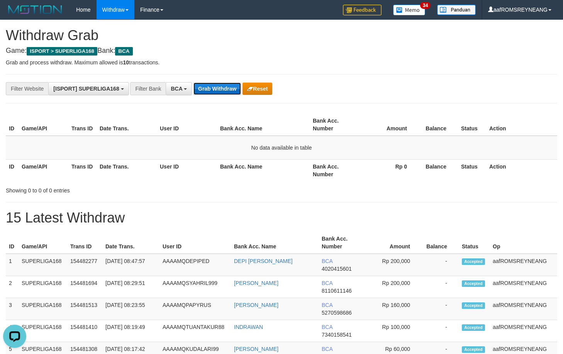
click at [219, 88] on button "Grab Withdraw" at bounding box center [216, 89] width 47 height 12
click at [219, 87] on button "Grab Withdraw" at bounding box center [216, 89] width 47 height 12
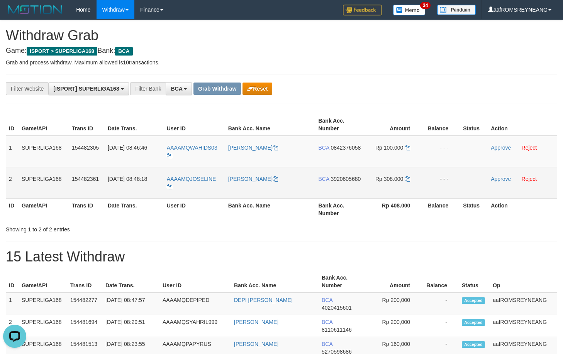
drag, startPoint x: 8, startPoint y: 150, endPoint x: 455, endPoint y: 178, distance: 447.5
click at [455, 177] on tbody "1 SUPERLIGA168 154482305 [DATE] 08:46:46 AAAAMQWAHIDS03 [PERSON_NAME] BCA 08423…" at bounding box center [281, 167] width 551 height 63
copy tbody "1 SUPERLIGA168 154482305 [DATE] 08:46:46 AAAAMQWAHIDS03 [PERSON_NAME] BCA 08423…"
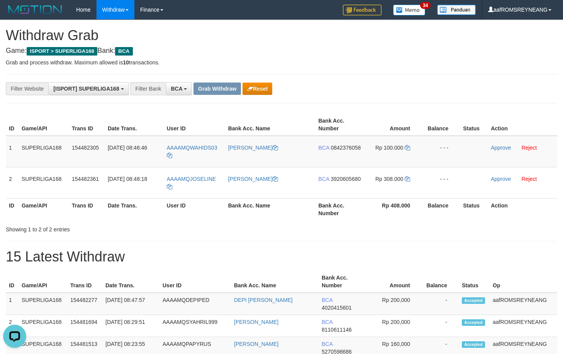
click at [268, 223] on div "Showing 1 to 2 of 2 entries" at bounding box center [281, 228] width 563 height 11
drag, startPoint x: 222, startPoint y: 149, endPoint x: 190, endPoint y: 151, distance: 31.7
click at [190, 151] on td "AAAAMQWAHIDS03" at bounding box center [194, 152] width 61 height 32
copy span "WAHIDS03"
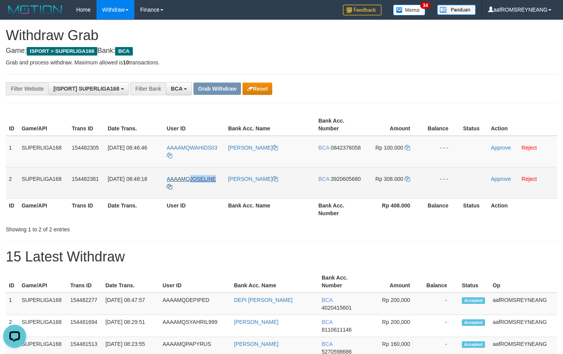
drag, startPoint x: 221, startPoint y: 183, endPoint x: 191, endPoint y: 179, distance: 30.0
click at [191, 179] on td "AAAAMQJOSELINE" at bounding box center [194, 182] width 61 height 31
copy span "JOSELINE"
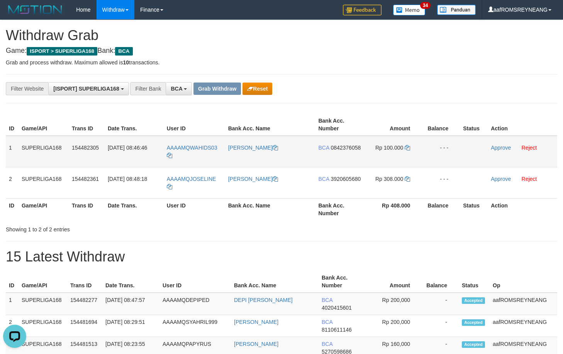
click at [353, 148] on span "0842376058" at bounding box center [345, 148] width 30 height 6
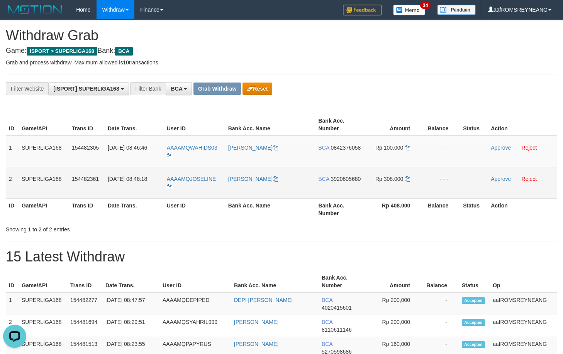
click at [348, 179] on span "3920605680" at bounding box center [345, 179] width 30 height 6
click at [349, 179] on span "3920605680" at bounding box center [345, 179] width 30 height 6
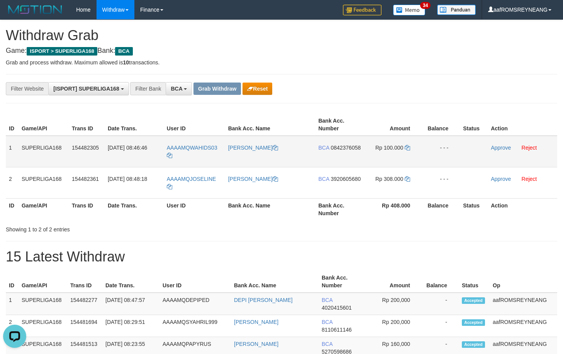
click at [351, 145] on span "0842376058" at bounding box center [345, 148] width 30 height 6
click at [409, 147] on icon at bounding box center [407, 147] width 5 height 5
click at [410, 147] on icon at bounding box center [407, 147] width 5 height 5
click at [505, 148] on link "Approve" at bounding box center [501, 148] width 20 height 6
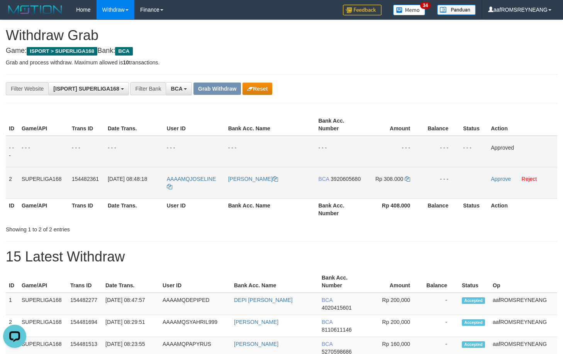
click at [352, 178] on span "3920605680" at bounding box center [345, 179] width 30 height 6
click at [408, 180] on icon at bounding box center [407, 178] width 5 height 5
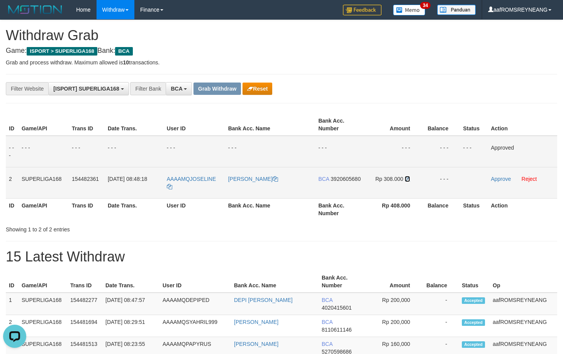
drag, startPoint x: 408, startPoint y: 178, endPoint x: 404, endPoint y: 173, distance: 6.6
click at [408, 178] on icon at bounding box center [407, 178] width 5 height 5
click at [499, 180] on link "Approve" at bounding box center [501, 179] width 20 height 6
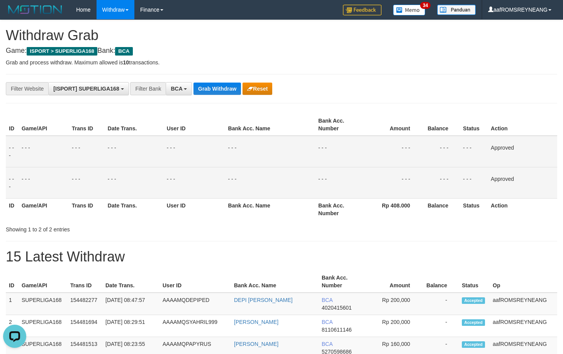
click at [446, 75] on div "**********" at bounding box center [281, 88] width 551 height 29
